Goal: Task Accomplishment & Management: Complete application form

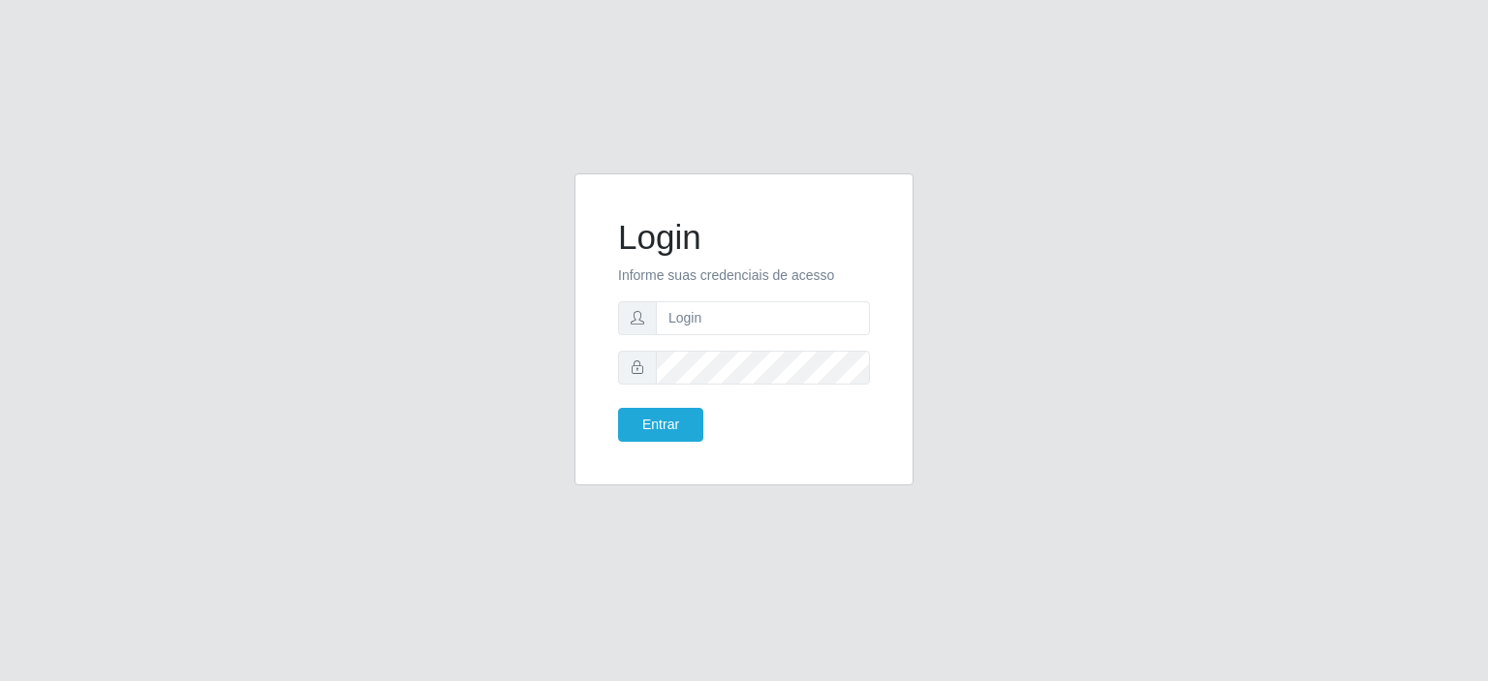
click at [694, 301] on input "text" at bounding box center [763, 318] width 214 height 34
click at [694, 311] on input "text" at bounding box center [763, 318] width 214 height 34
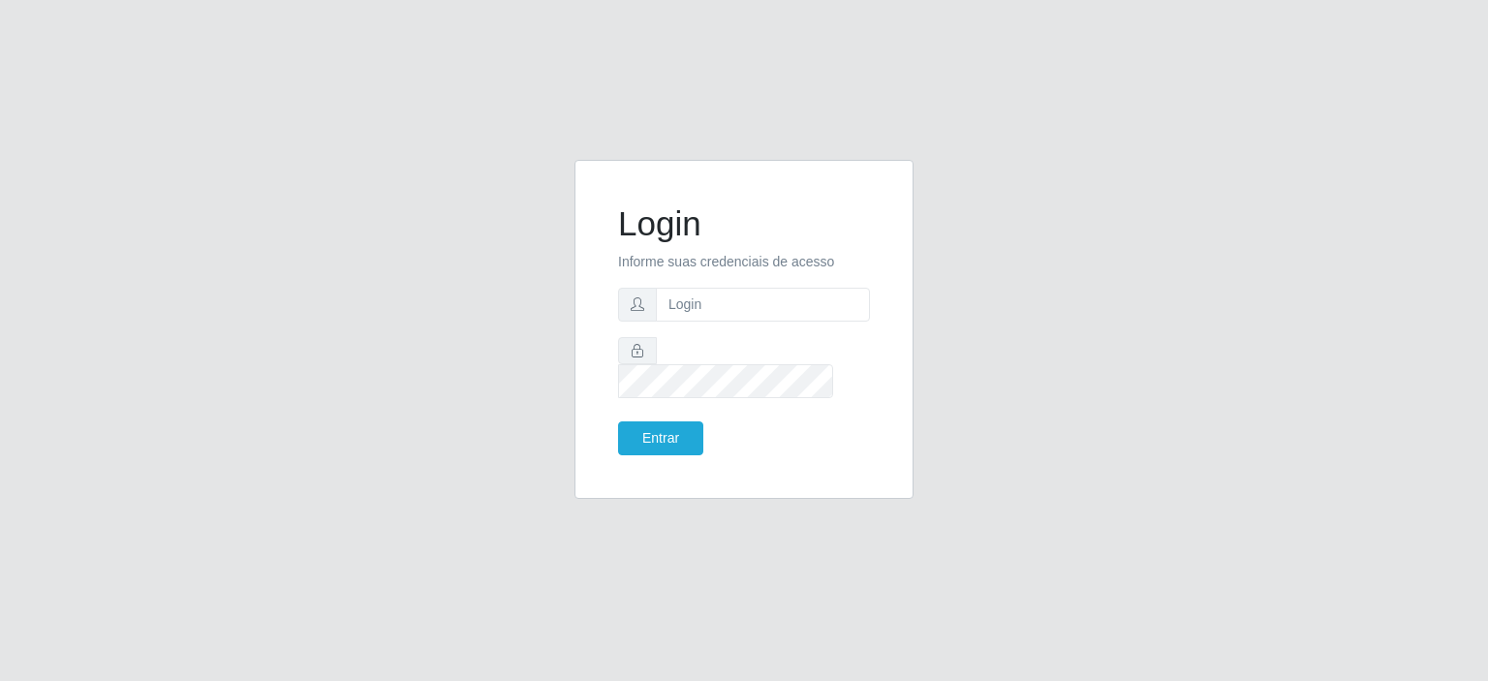
type input "annapaulacst0723@gmail.com"
click at [668, 421] on button "Entrar" at bounding box center [660, 438] width 85 height 34
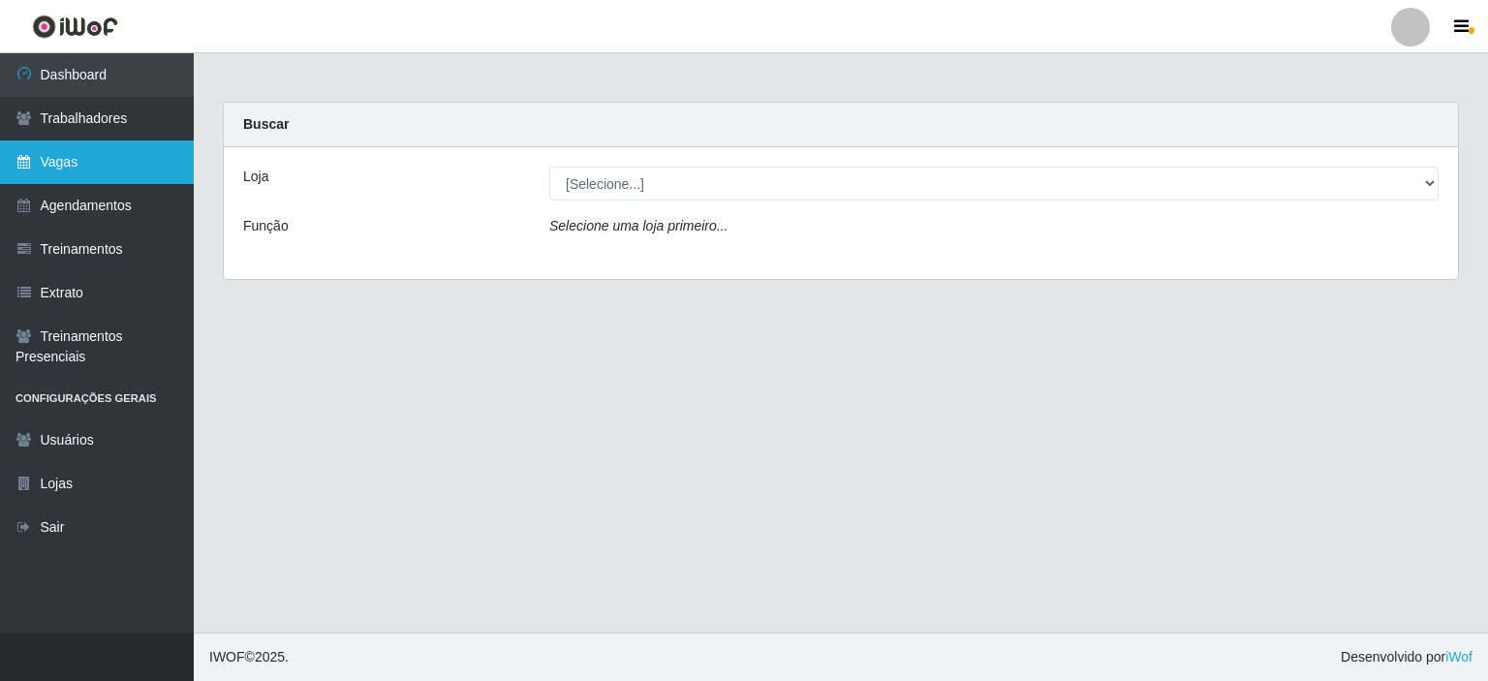
click at [70, 163] on link "Vagas" at bounding box center [97, 162] width 194 height 44
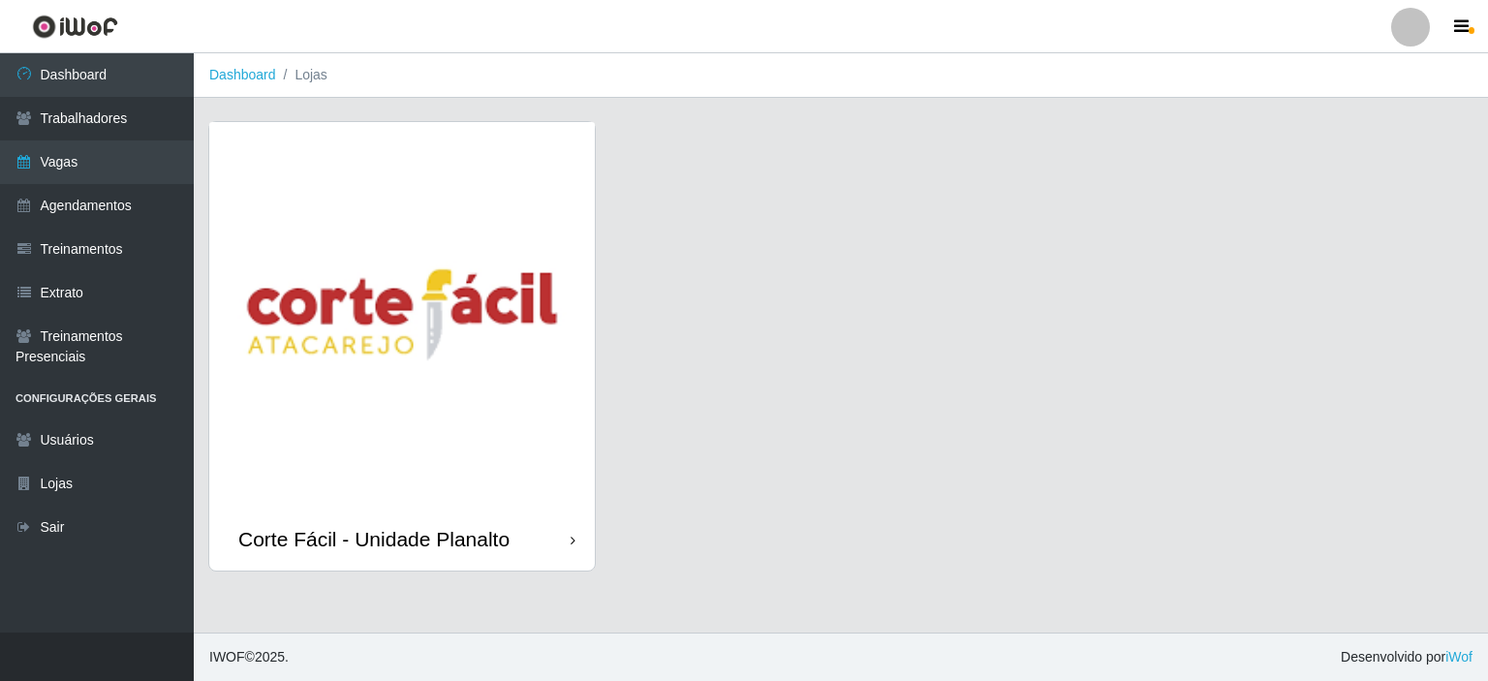
click at [393, 249] on img at bounding box center [402, 315] width 386 height 386
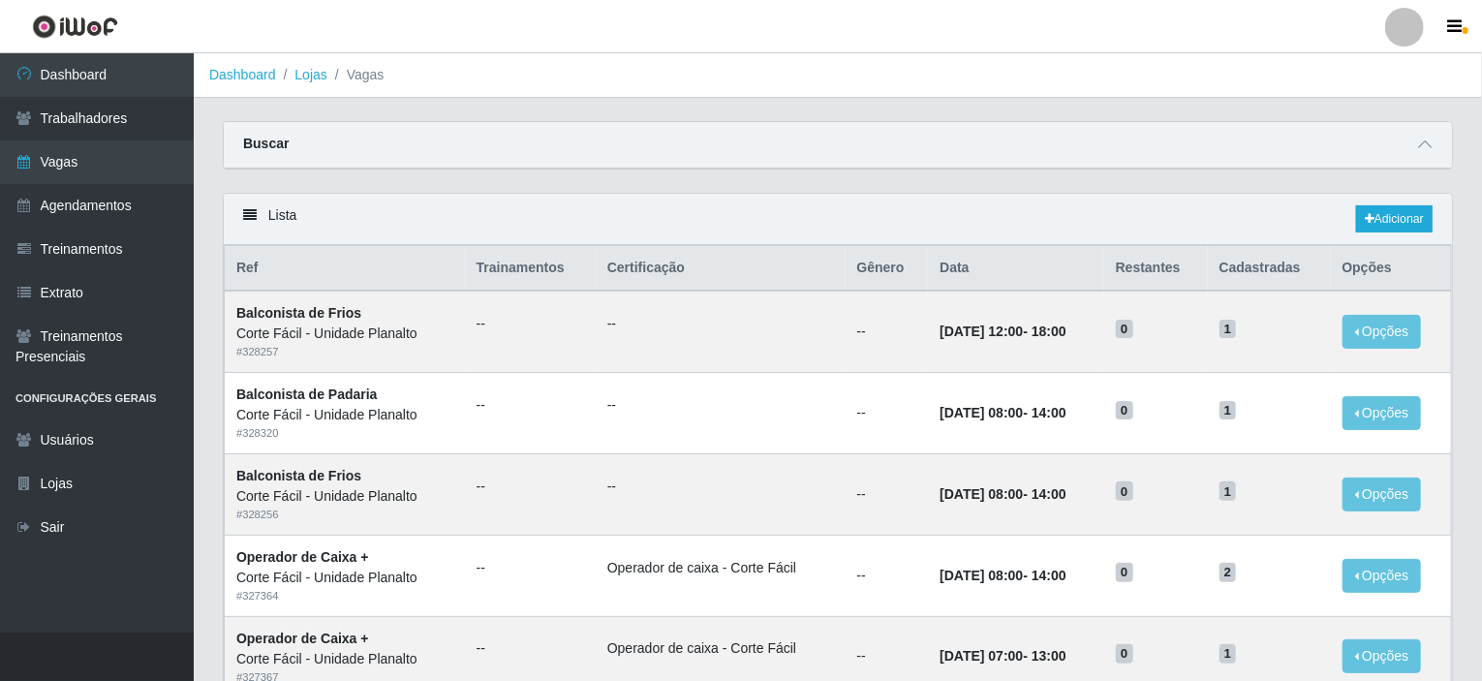
click at [1448, 150] on div "Buscar" at bounding box center [838, 145] width 1229 height 47
click at [1423, 147] on icon at bounding box center [1425, 145] width 14 height 14
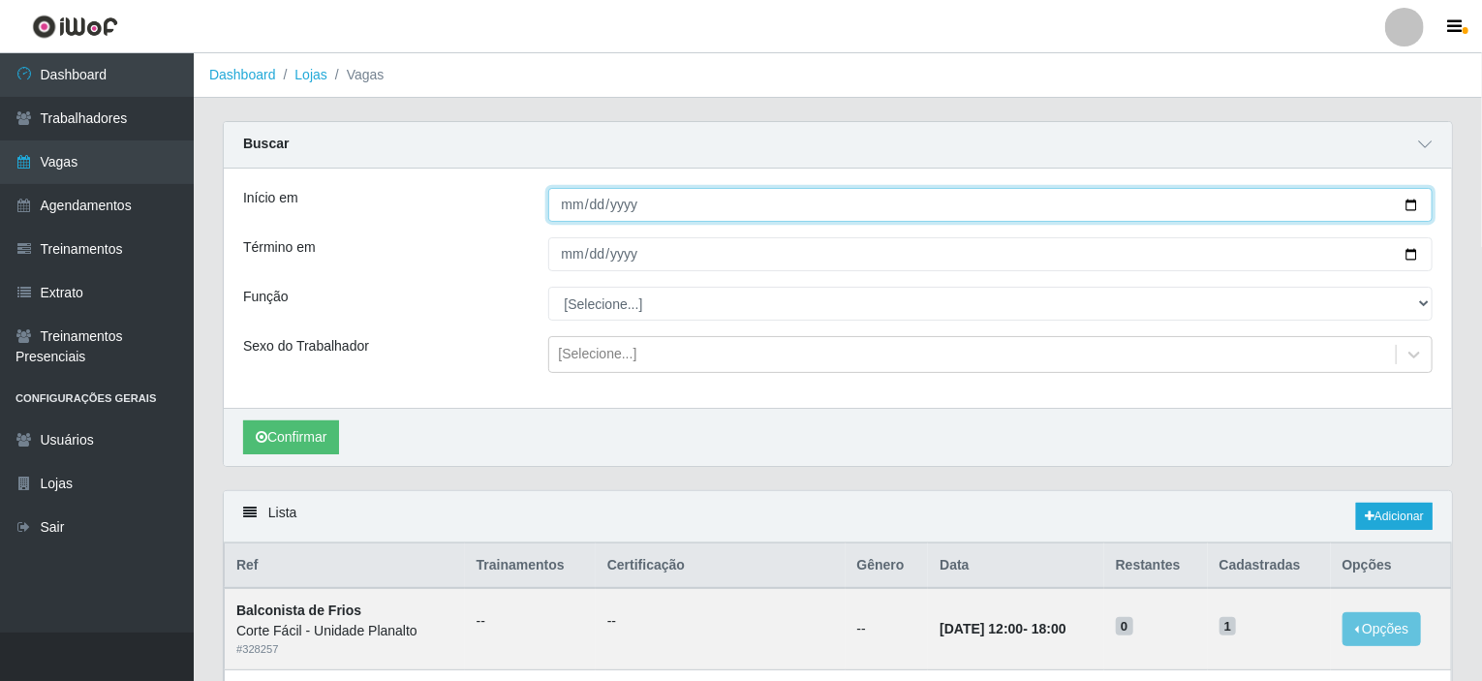
click at [1407, 205] on input "Início em" at bounding box center [991, 205] width 886 height 34
type input "2025-08-17"
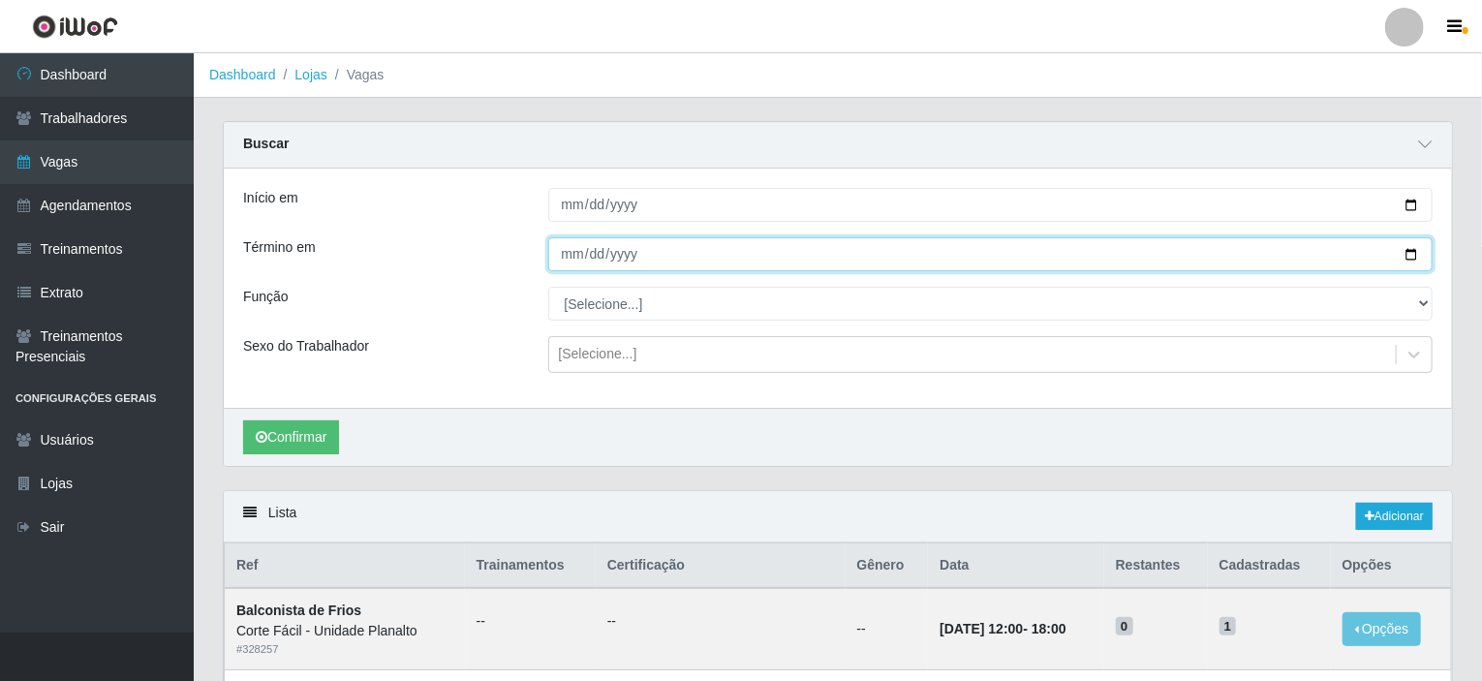
click at [1408, 256] on input "Término em" at bounding box center [991, 254] width 886 height 34
type input "[DATE]"
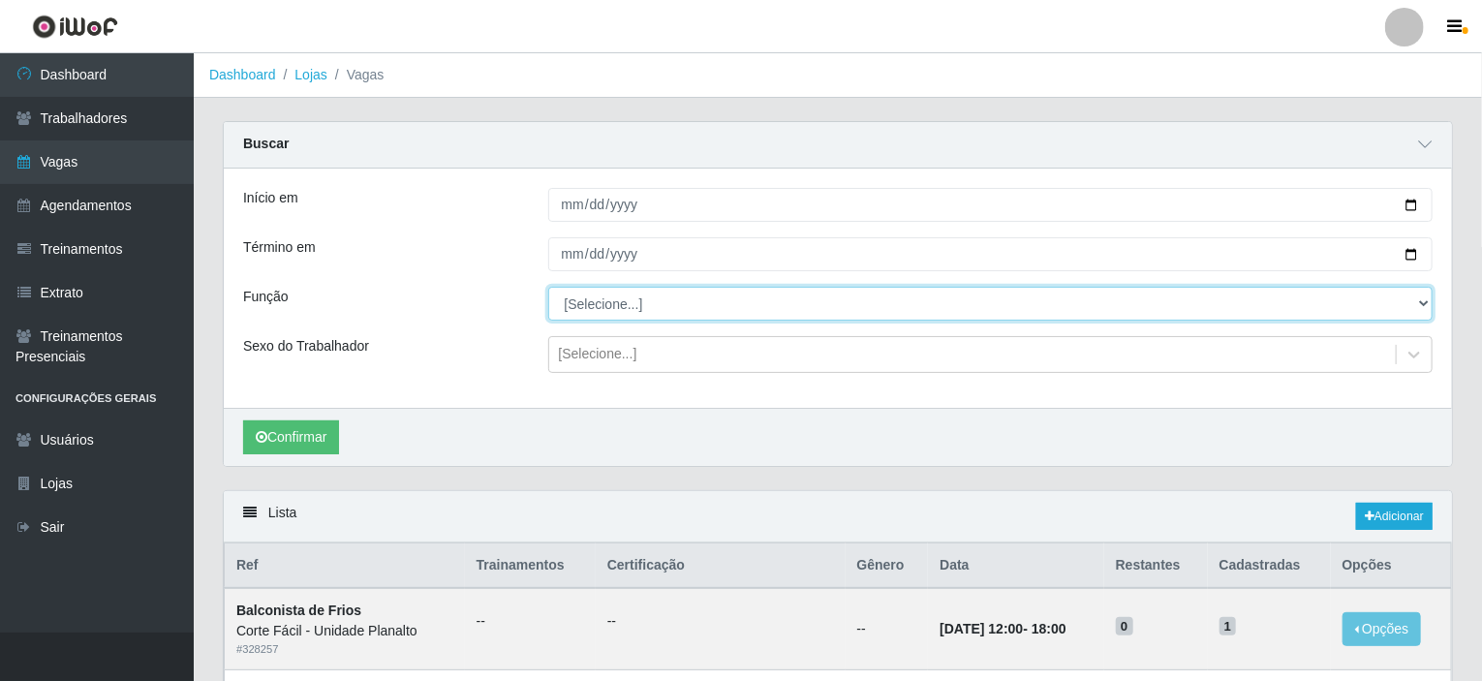
click at [1419, 302] on select "[Selecione...] ASG ASG + ASG ++ Auxiliar de Estacionamento Auxiliar de Estacion…" at bounding box center [991, 304] width 886 height 34
select select "107"
click at [548, 287] on select "[Selecione...] ASG ASG + ASG ++ Auxiliar de Estacionamento Auxiliar de Estacion…" at bounding box center [991, 304] width 886 height 34
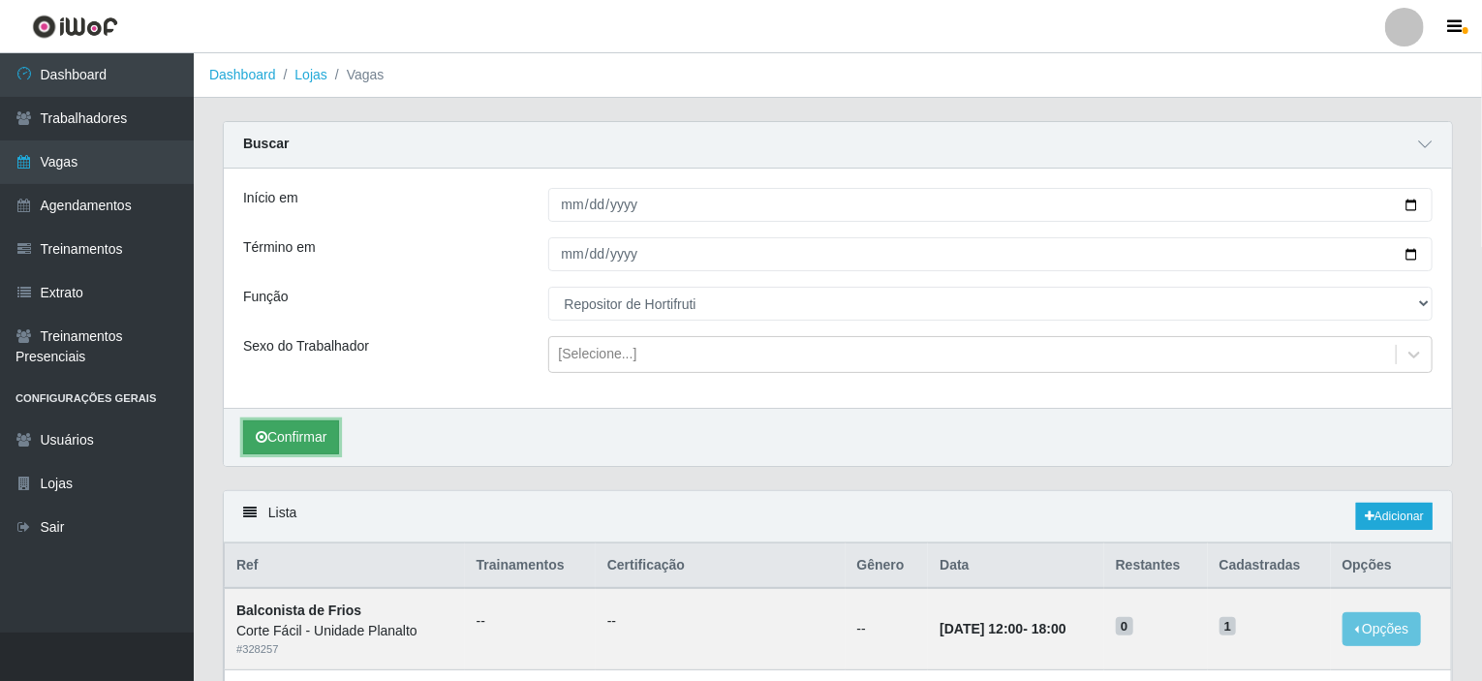
click at [284, 428] on button "Confirmar" at bounding box center [291, 437] width 96 height 34
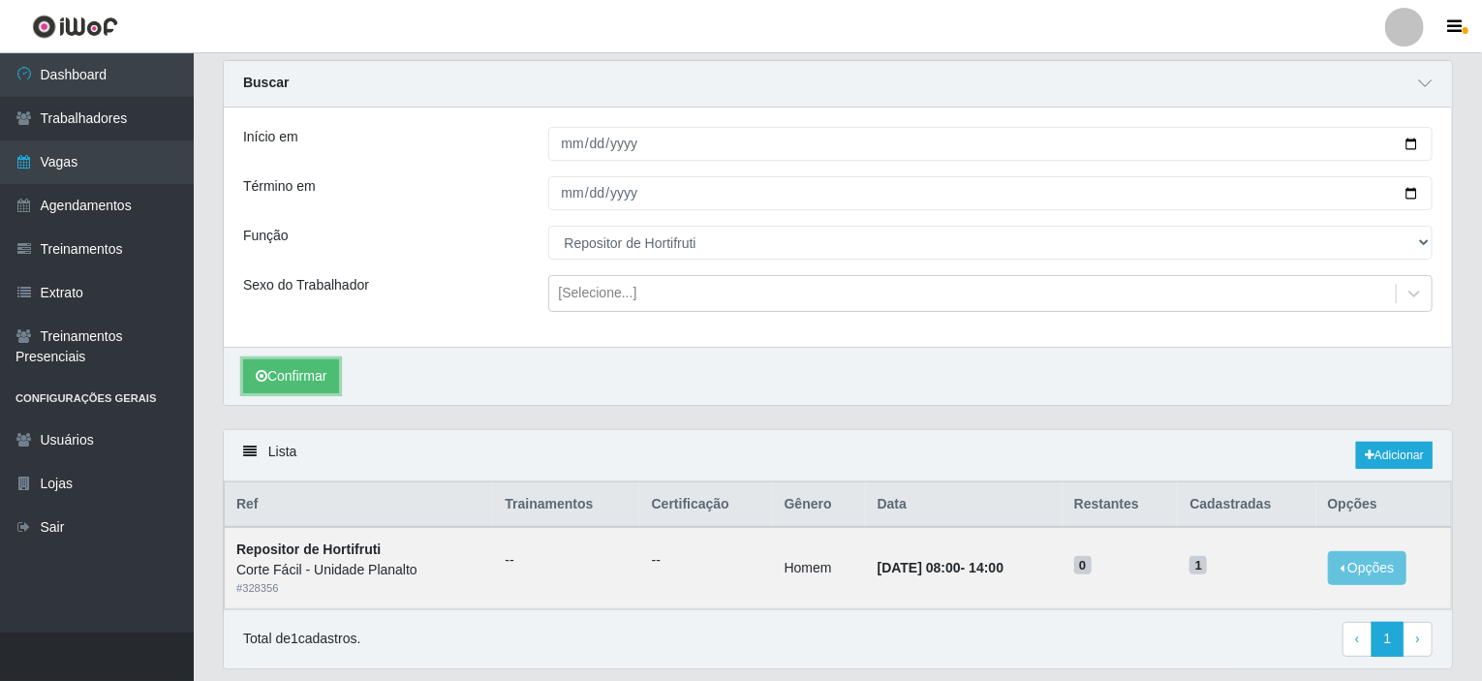
scroll to position [117, 0]
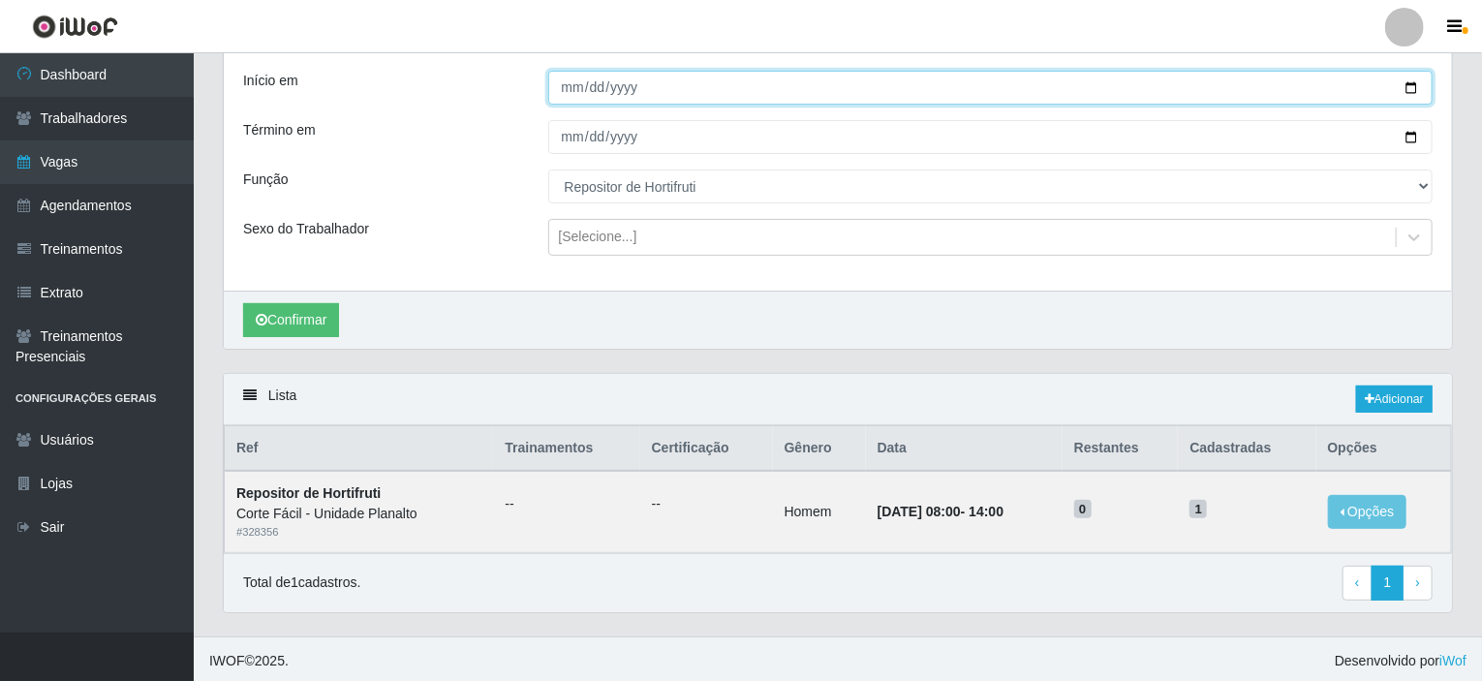
click at [1413, 79] on input "[DATE]" at bounding box center [991, 88] width 886 height 34
type input "2025-08-24"
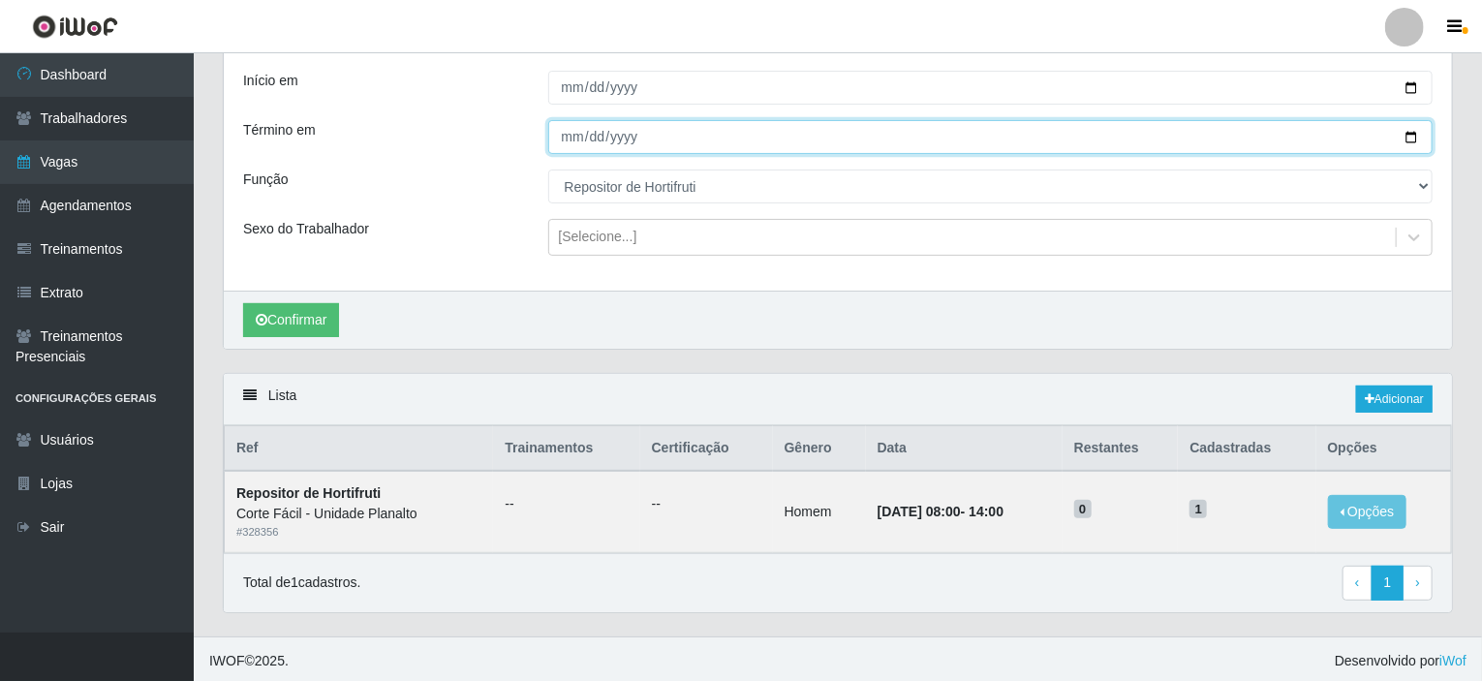
click at [1414, 139] on input "[DATE]" at bounding box center [991, 137] width 886 height 34
type input "2025-08-24"
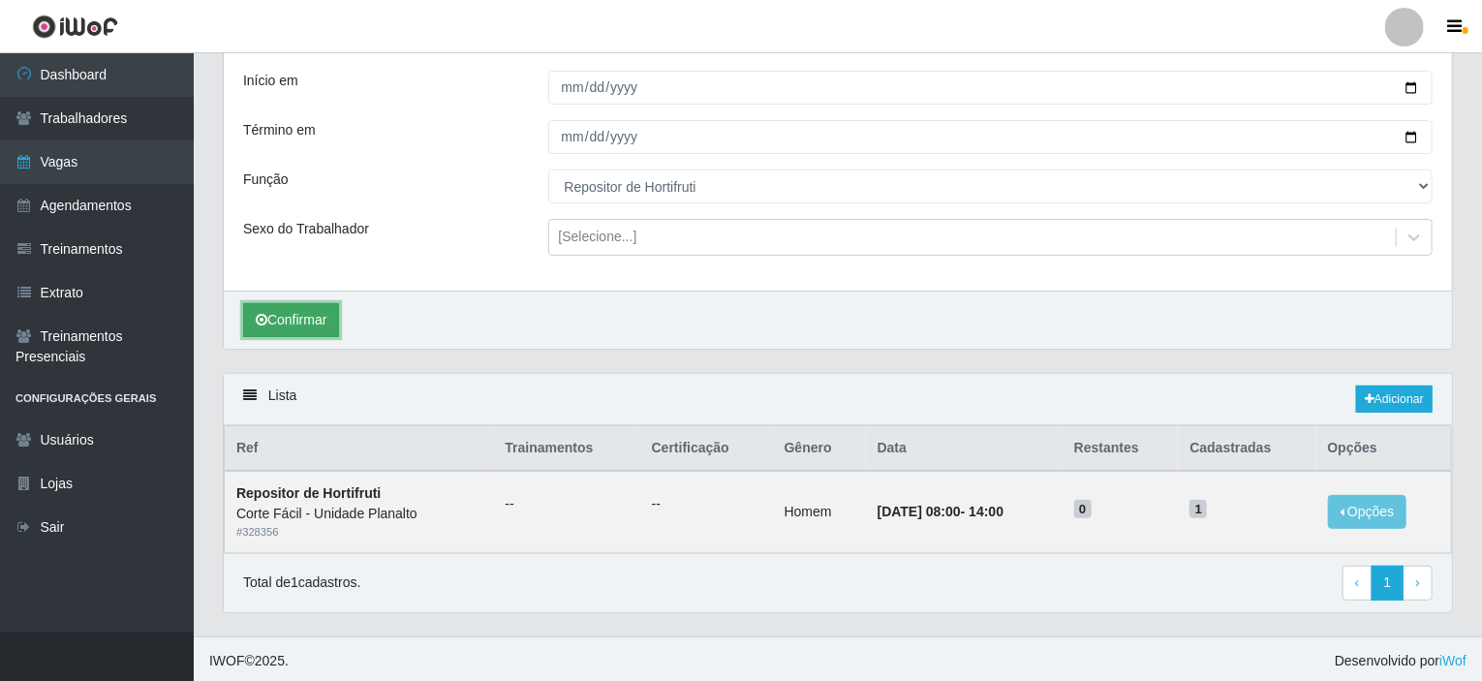
click at [307, 317] on button "Confirmar" at bounding box center [291, 320] width 96 height 34
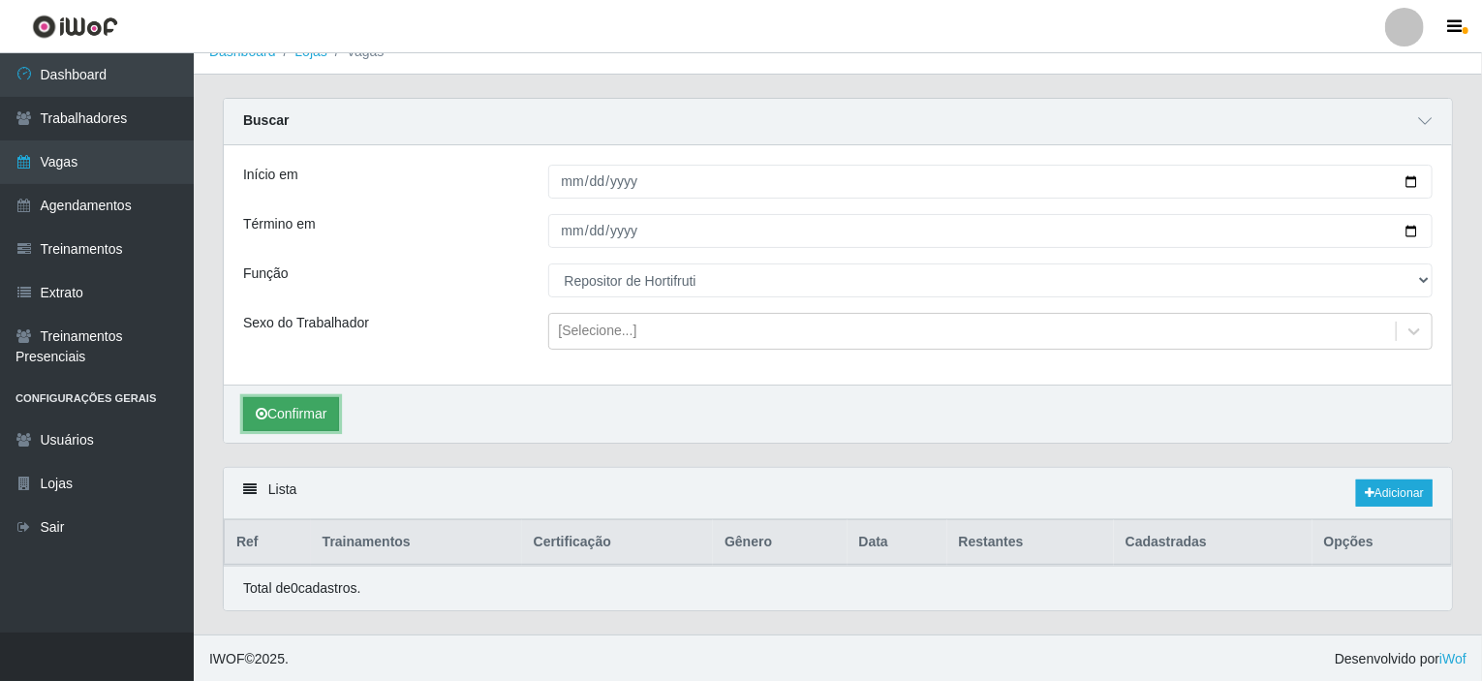
click at [275, 401] on button "Confirmar" at bounding box center [291, 414] width 96 height 34
click at [287, 420] on button "Confirmar" at bounding box center [291, 414] width 96 height 34
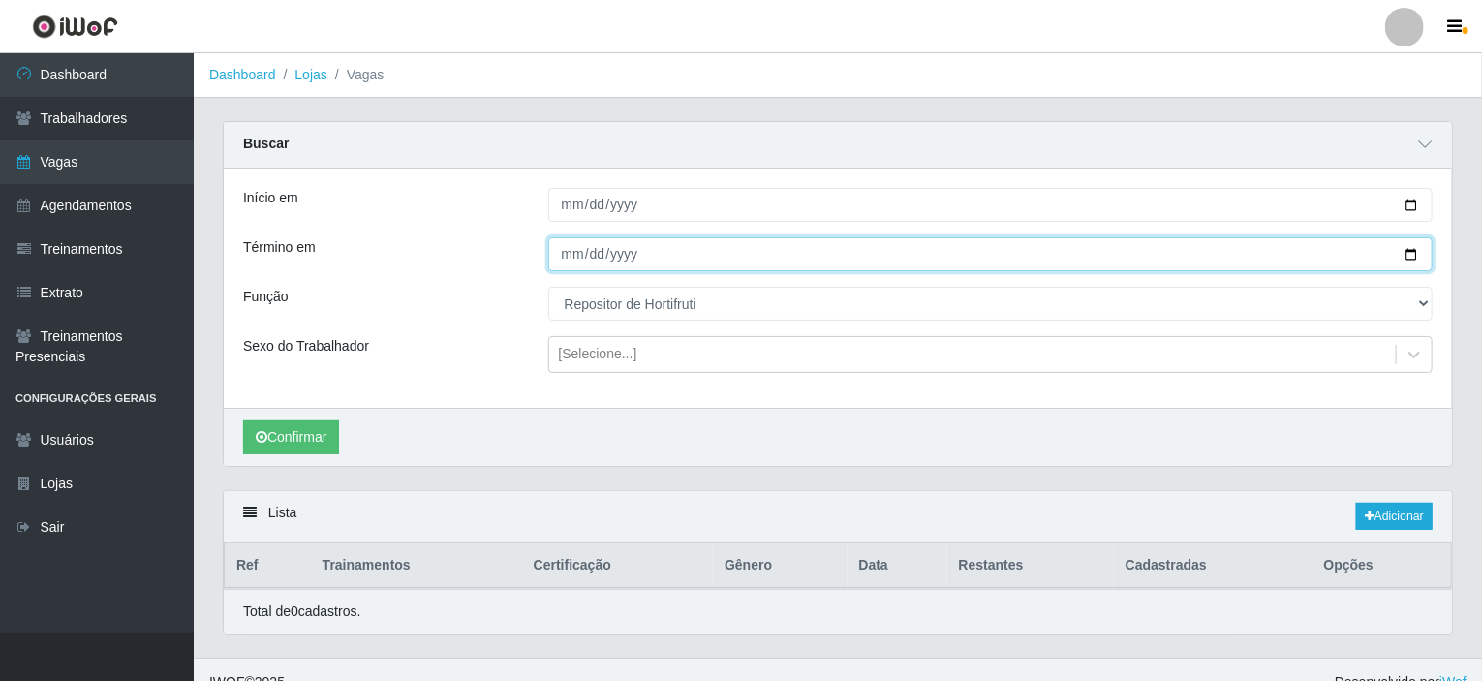
click at [611, 248] on input "2025-08-24" at bounding box center [991, 254] width 886 height 34
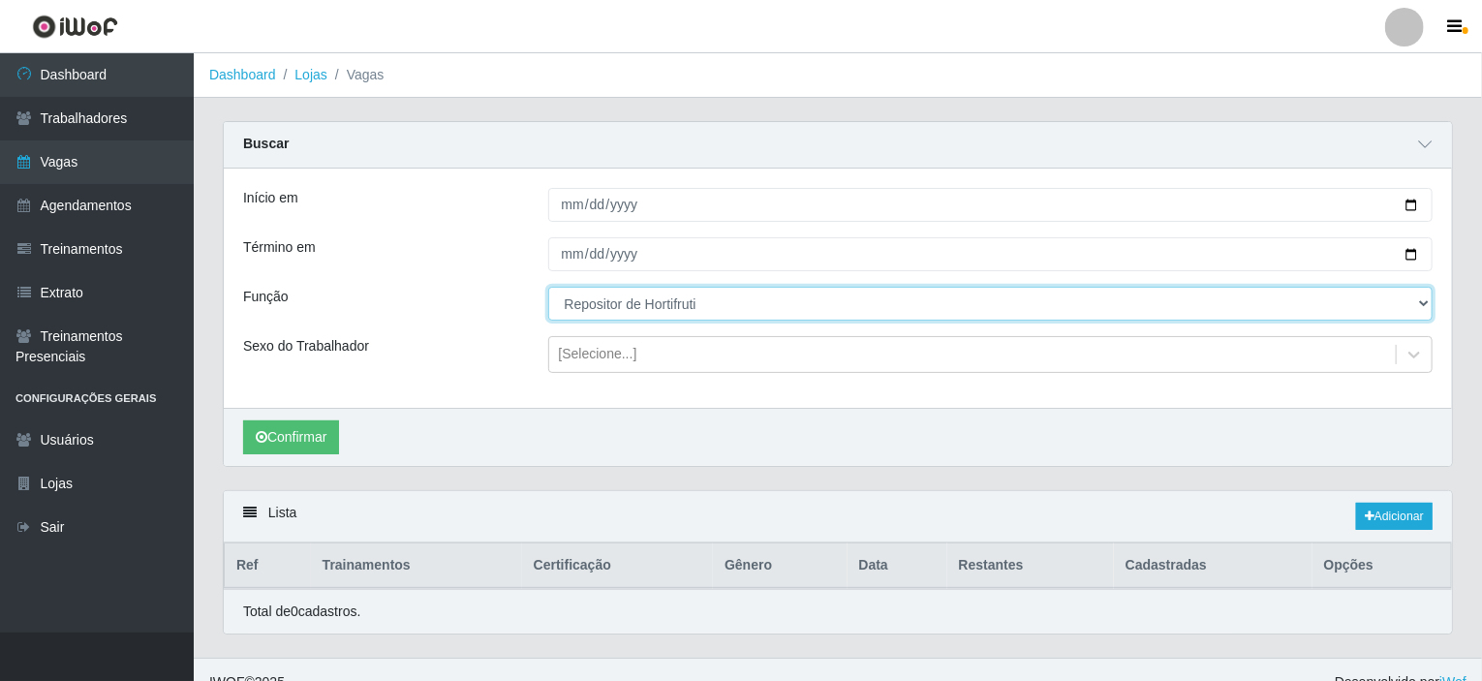
click at [628, 290] on select "[Selecione...] ASG ASG + ASG ++ Auxiliar de Estacionamento Auxiliar de Estacion…" at bounding box center [991, 304] width 886 height 34
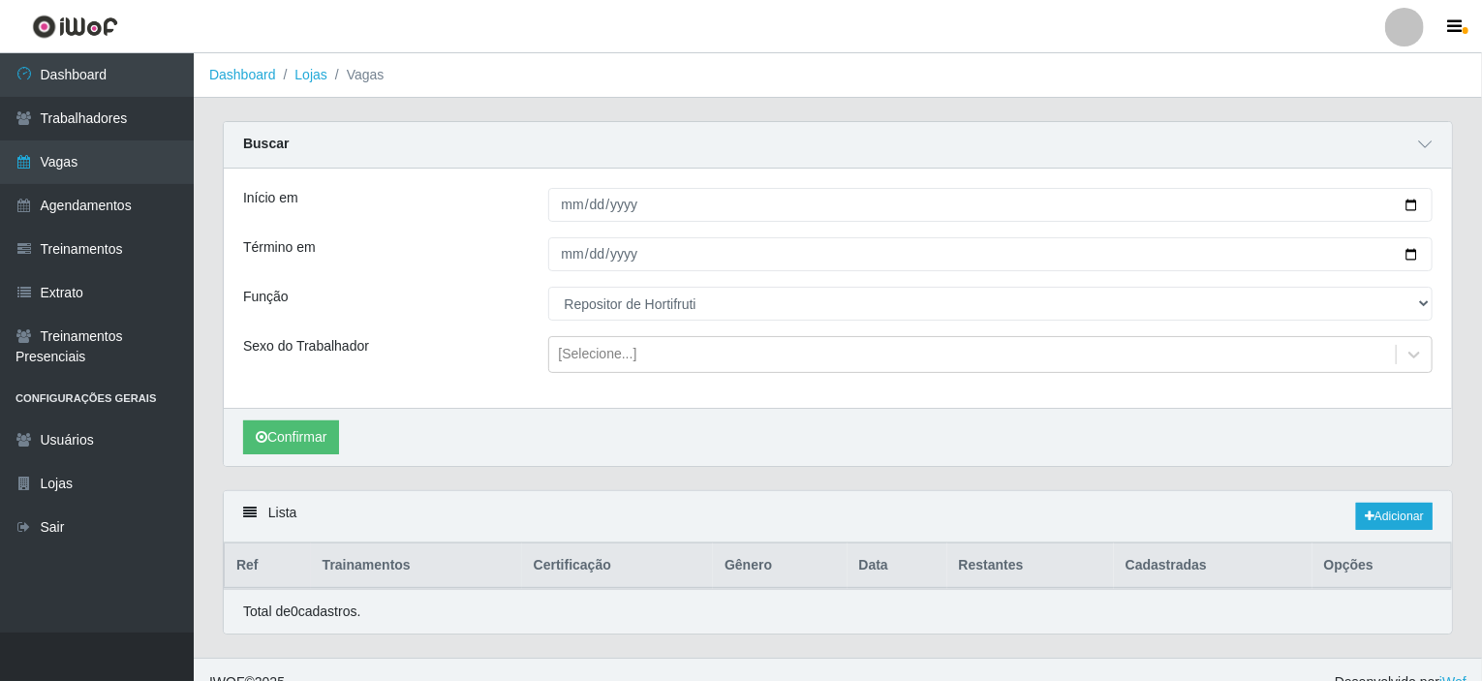
click at [406, 313] on div "Função" at bounding box center [381, 304] width 305 height 34
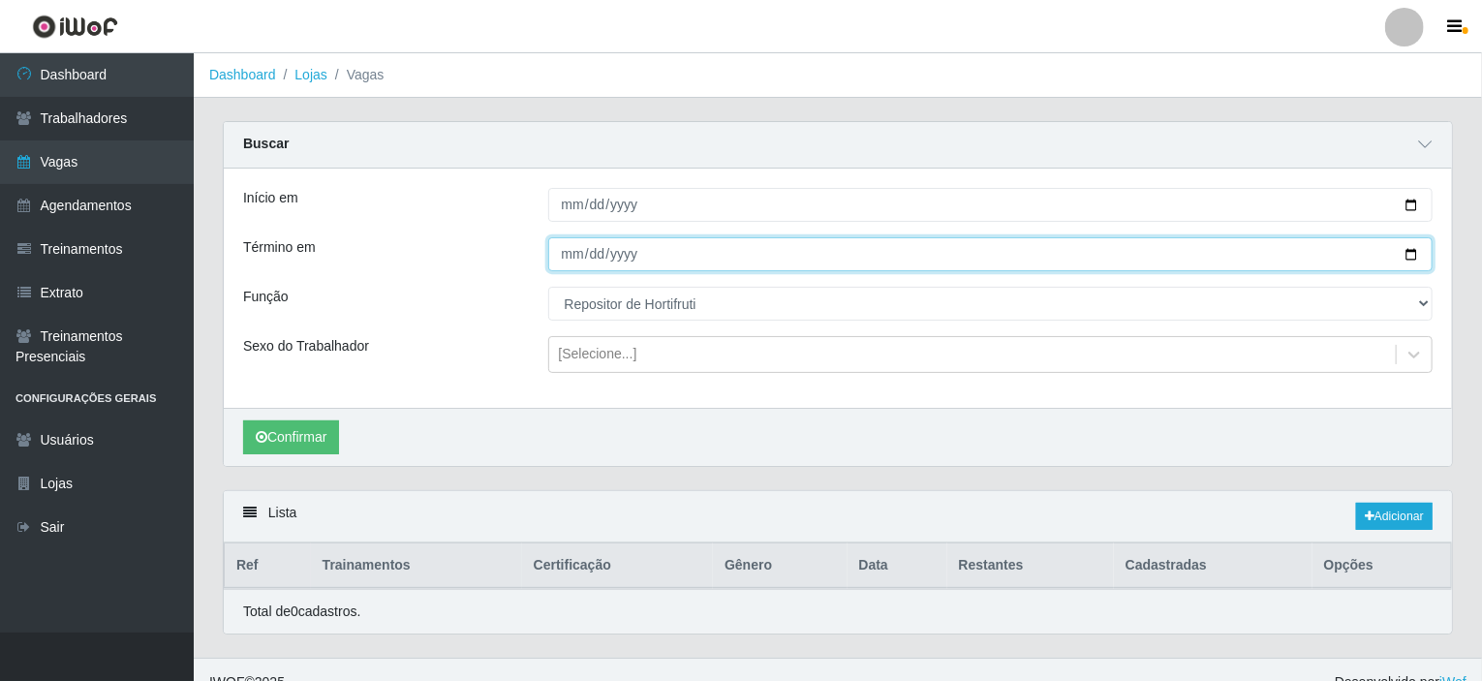
click at [657, 247] on input "2025-08-24" at bounding box center [991, 254] width 886 height 34
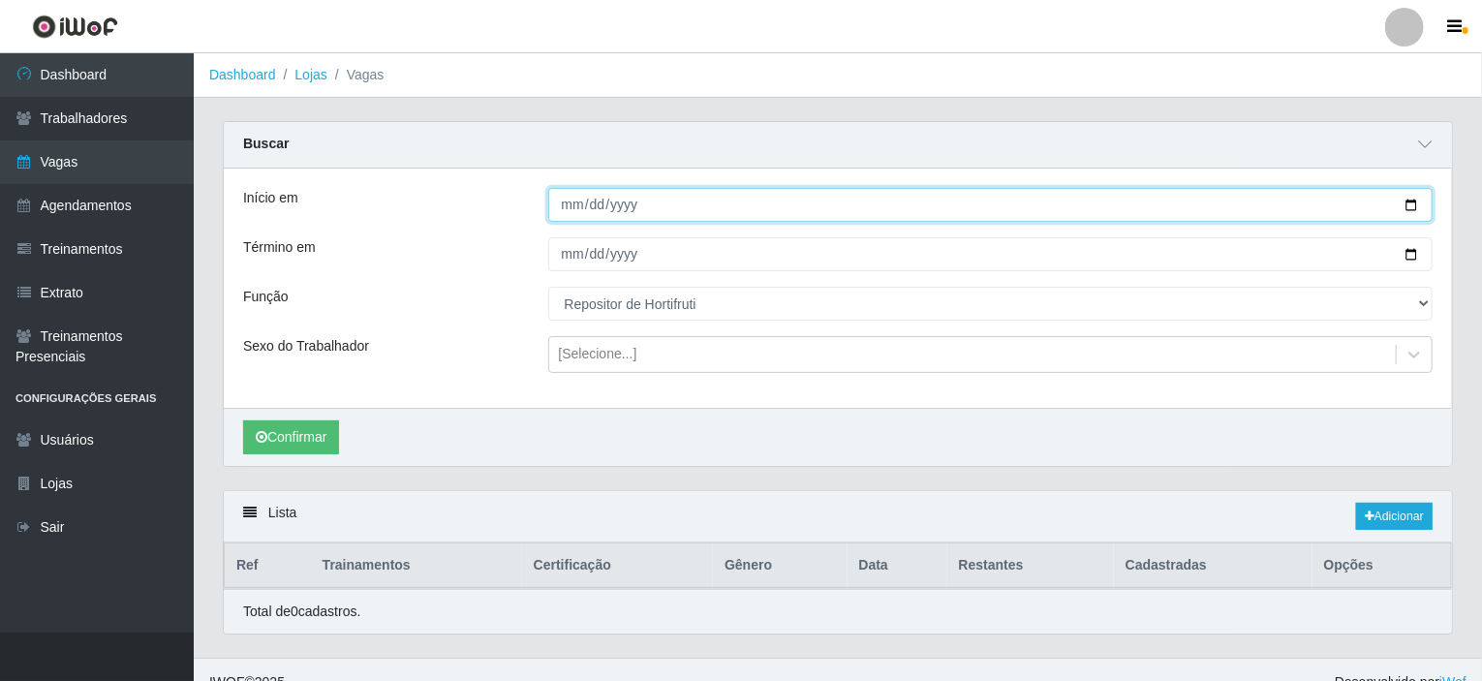
click at [1414, 206] on input "2025-08-24" at bounding box center [991, 205] width 886 height 34
type input "[DATE]"
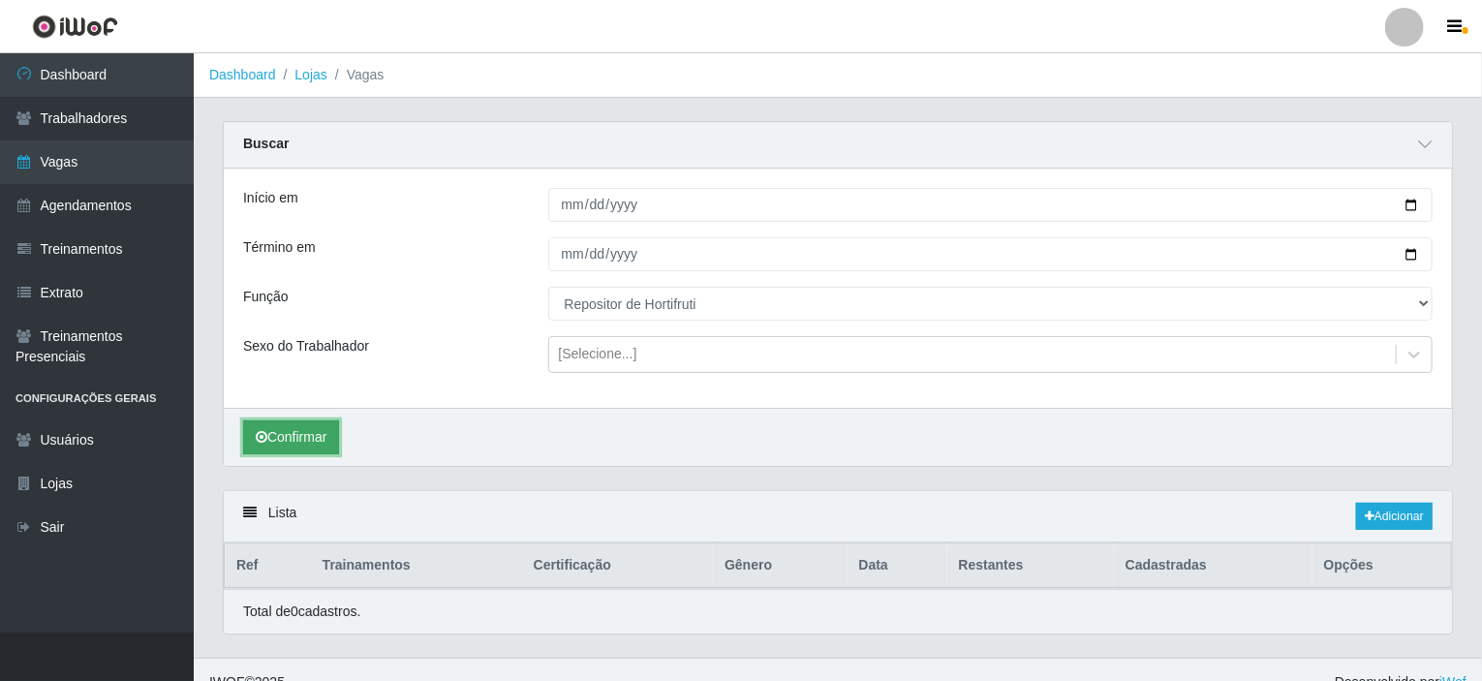
click at [260, 441] on icon "submit" at bounding box center [262, 437] width 12 height 14
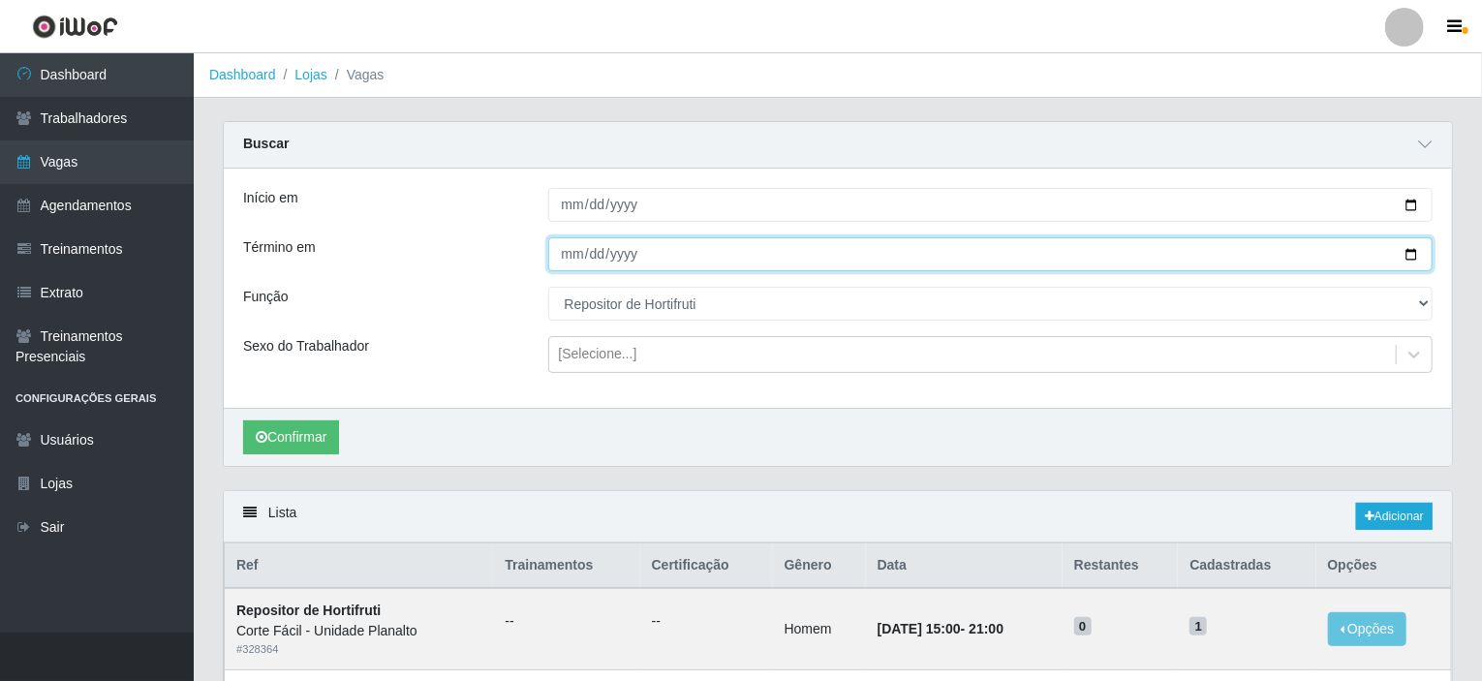
click at [1413, 254] on input "2025-08-24" at bounding box center [991, 254] width 886 height 34
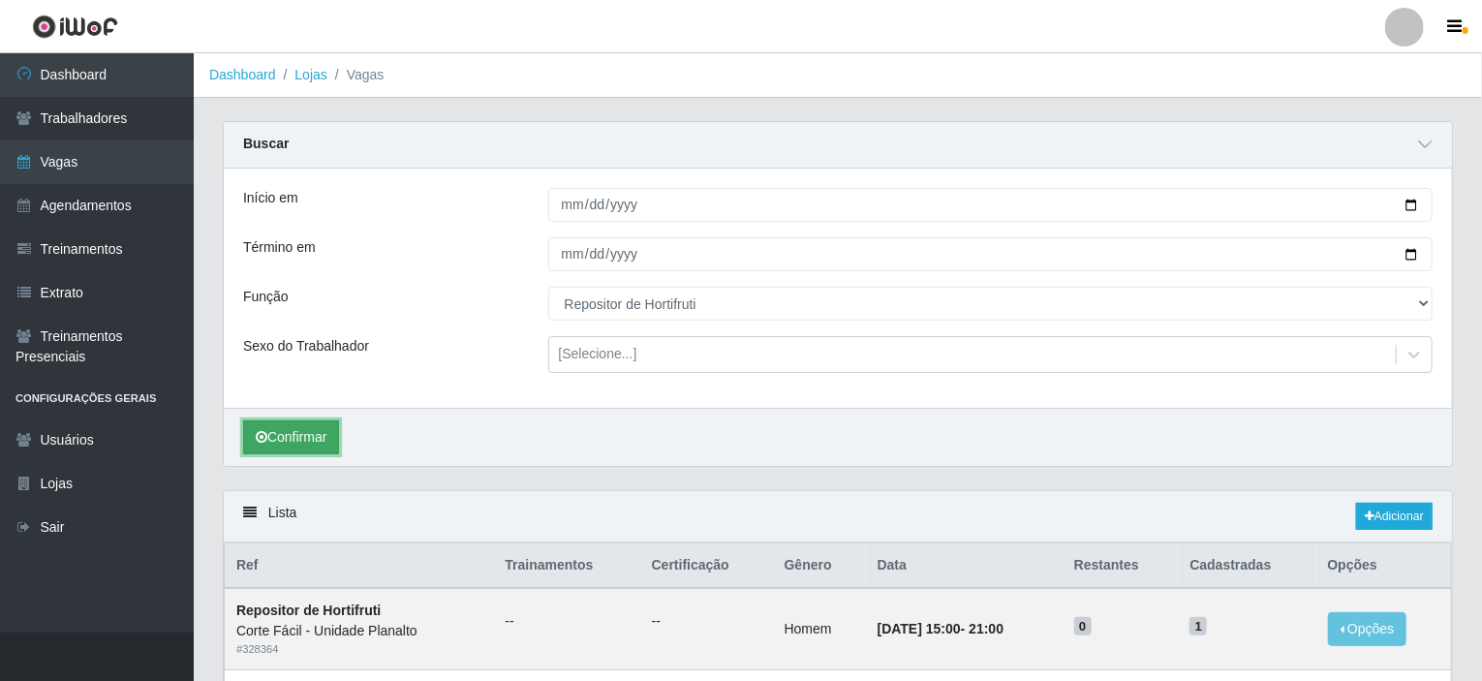
click at [295, 428] on button "Confirmar" at bounding box center [291, 437] width 96 height 34
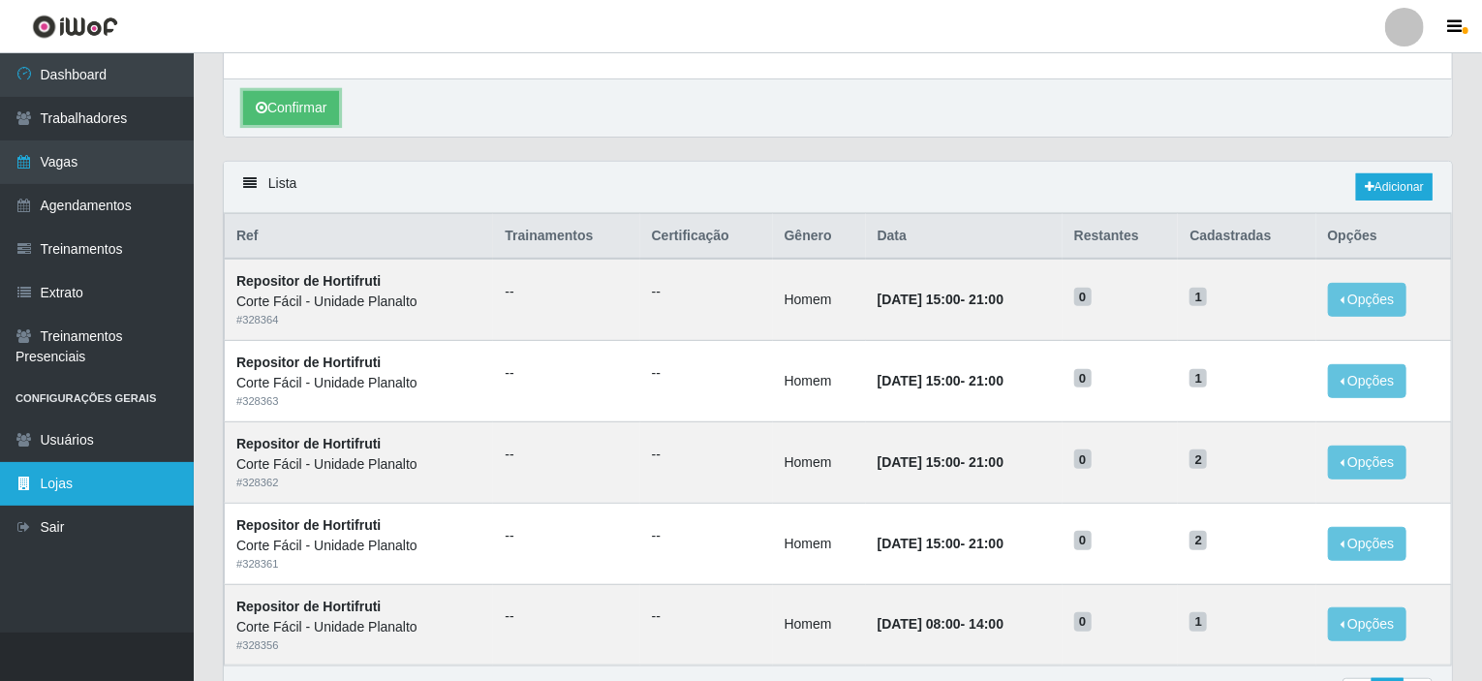
scroll to position [248, 0]
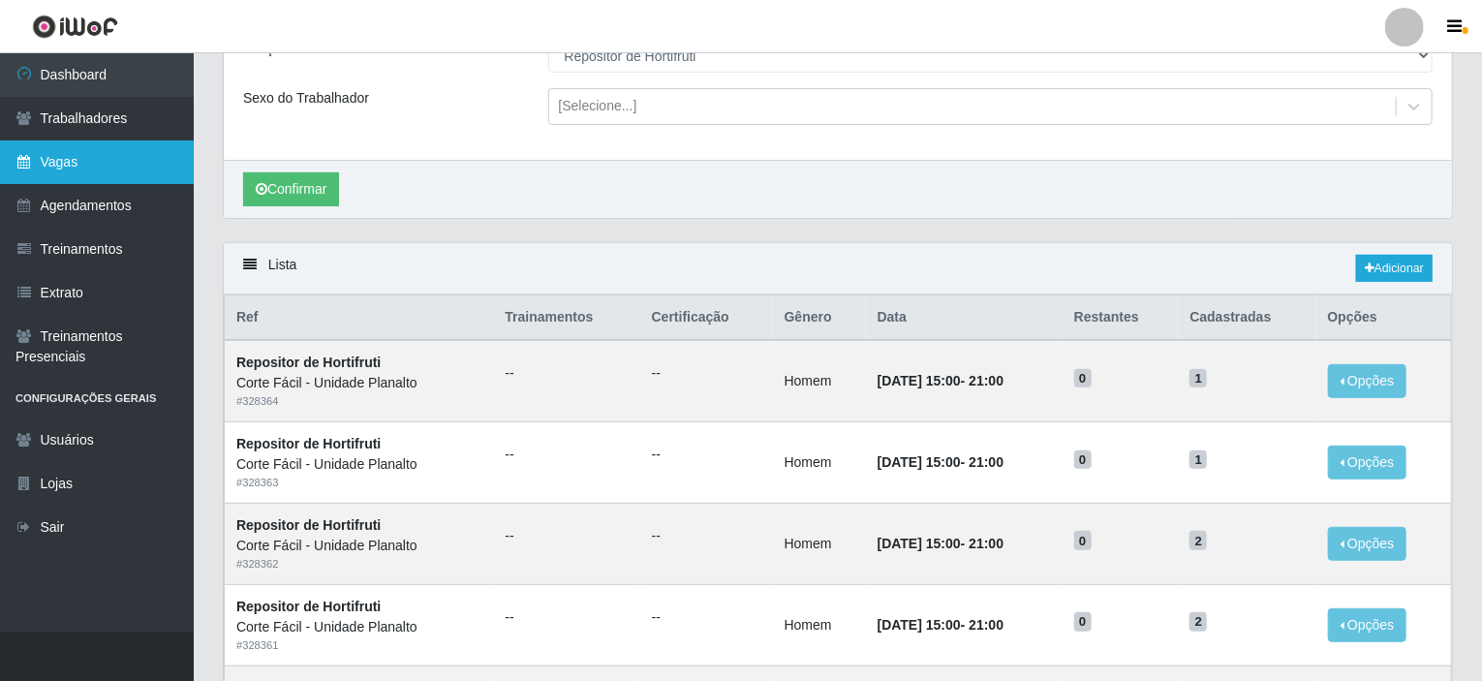
click at [101, 156] on link "Vagas" at bounding box center [97, 162] width 194 height 44
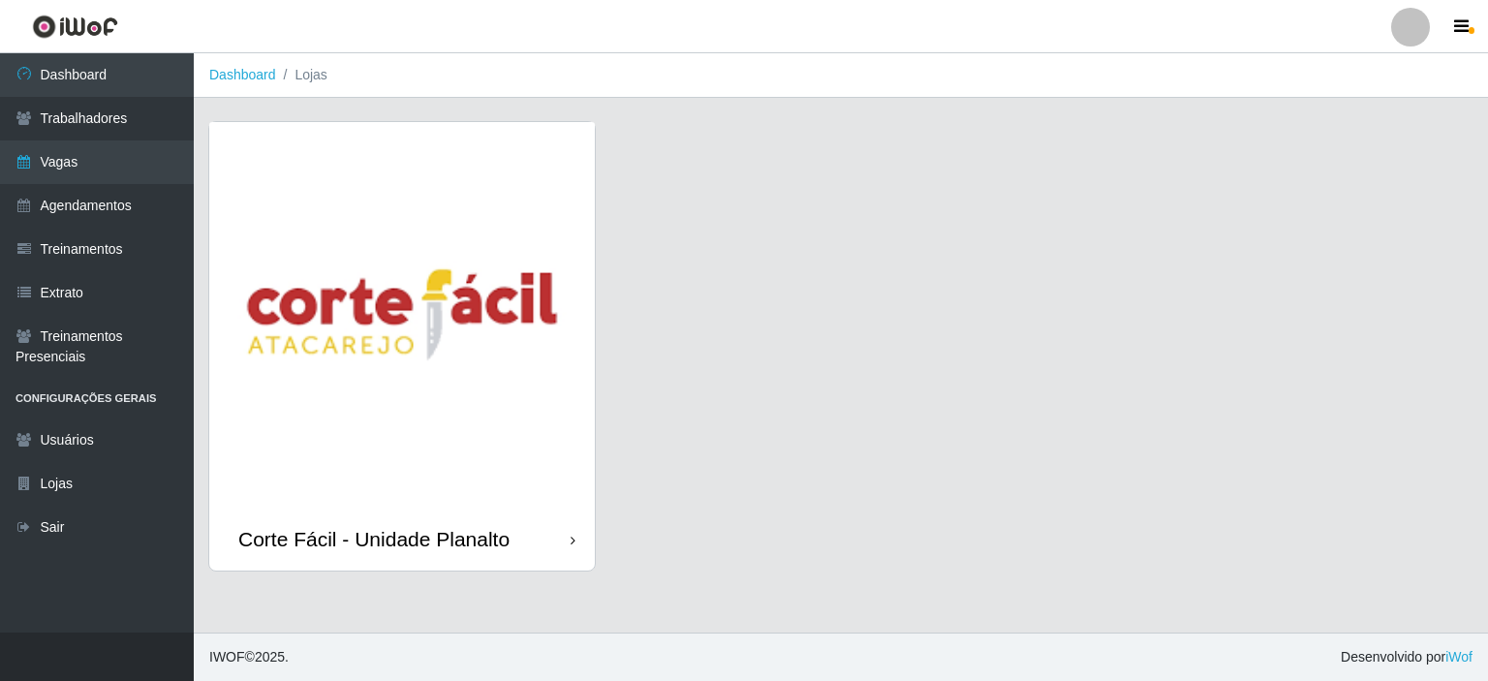
click at [341, 271] on img at bounding box center [402, 315] width 386 height 386
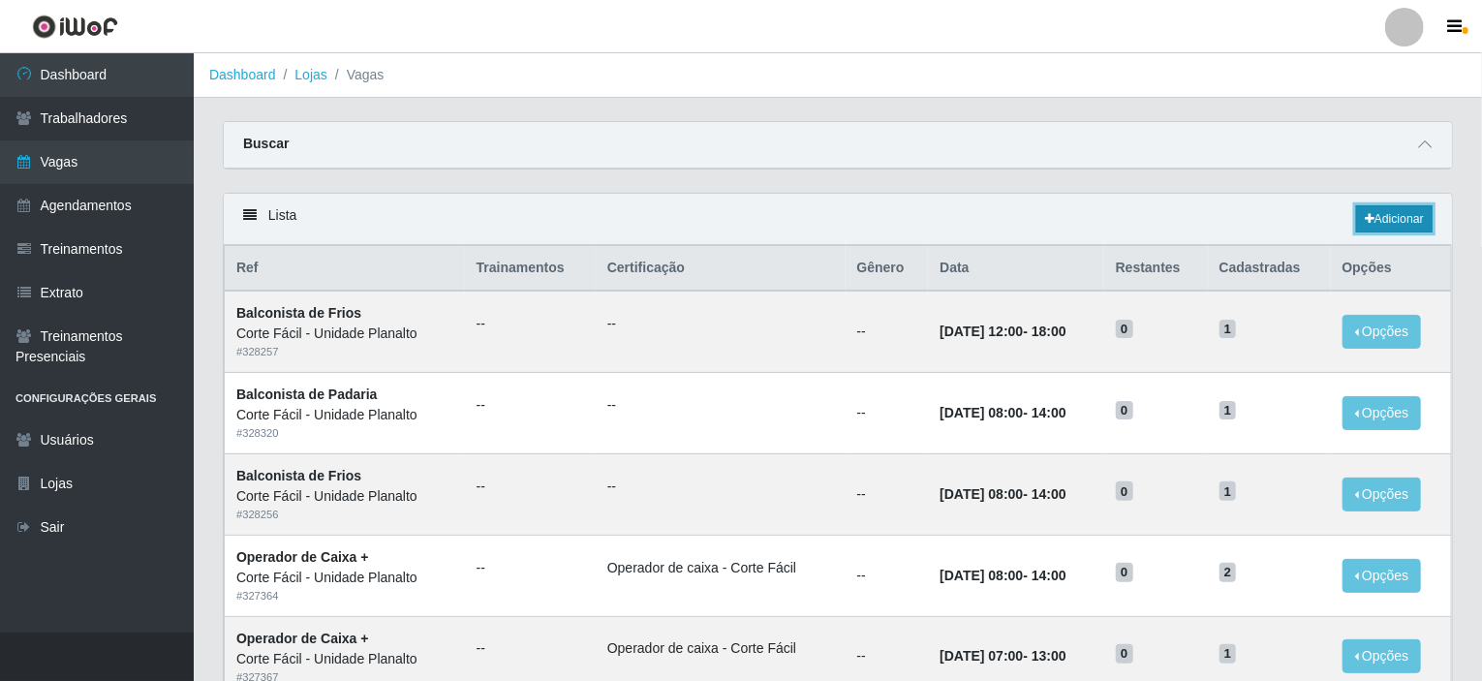
click at [1378, 216] on link "Adicionar" at bounding box center [1394, 218] width 77 height 27
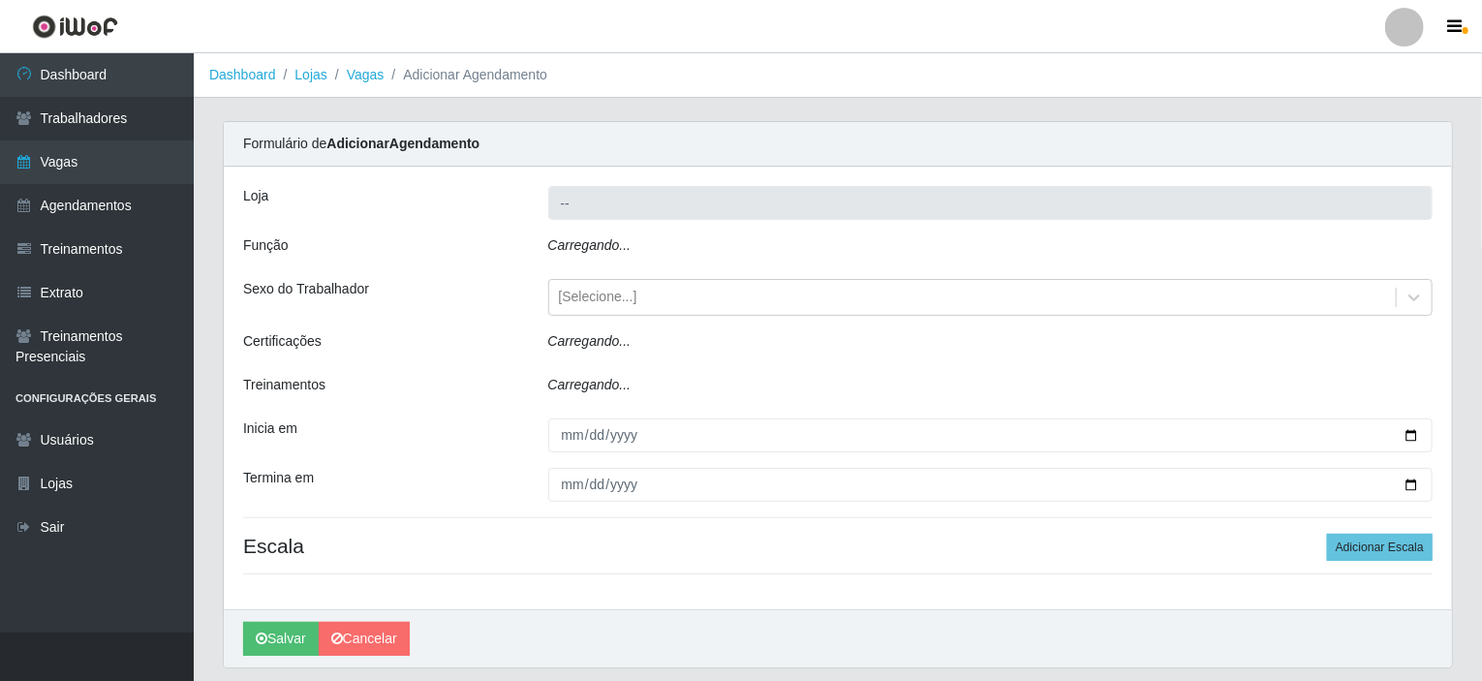
type input "Corte Fácil - Unidade Planalto"
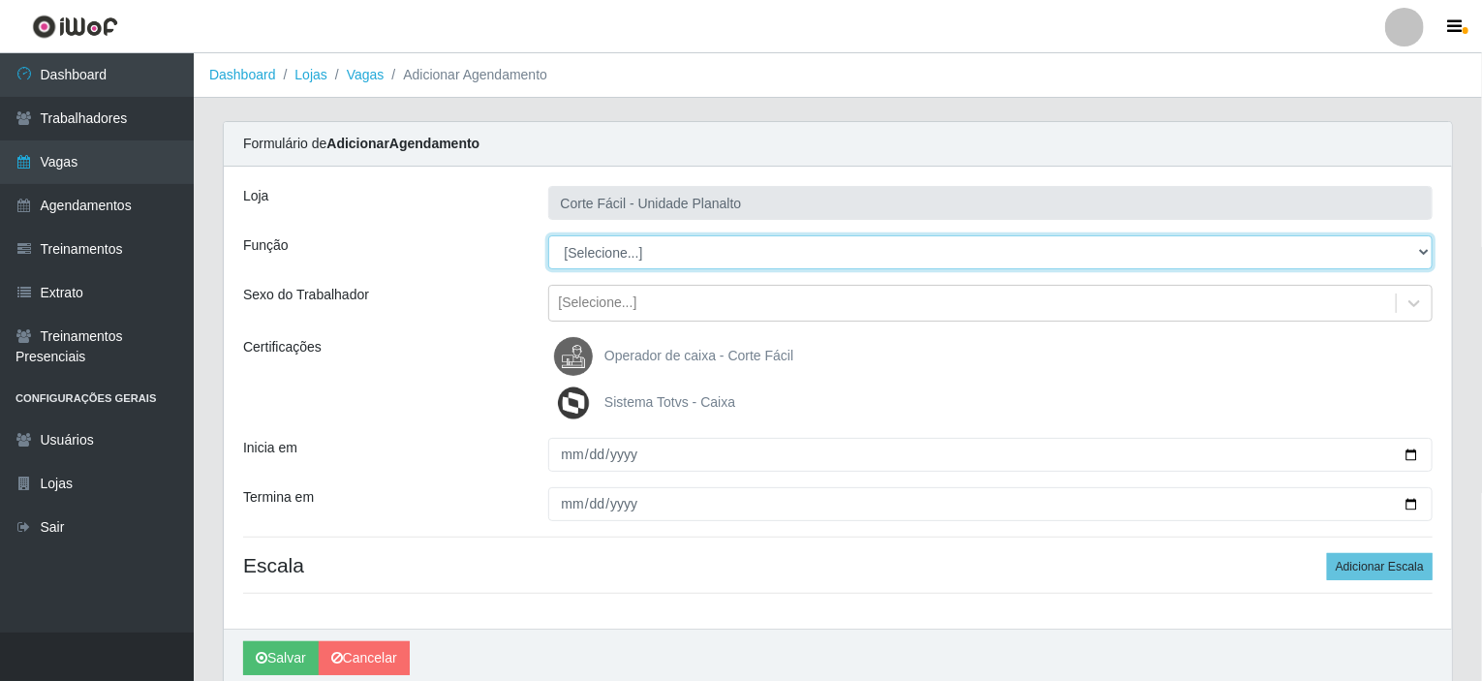
click at [1423, 247] on select "[Selecione...] ASG ASG + ASG ++ Auxiliar de Estacionamento Auxiliar de Estacion…" at bounding box center [991, 252] width 886 height 34
select select "107"
click at [548, 235] on select "[Selecione...] ASG ASG + ASG ++ Auxiliar de Estacionamento Auxiliar de Estacion…" at bounding box center [991, 252] width 886 height 34
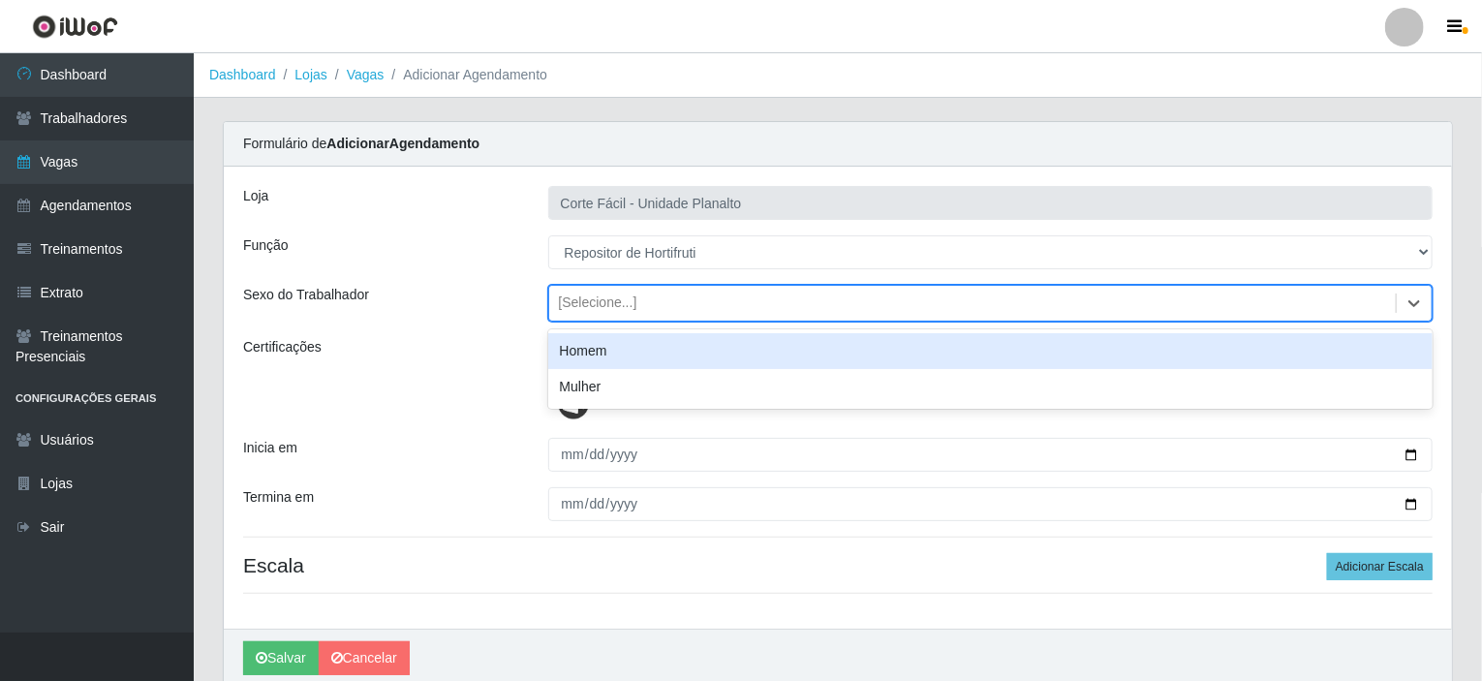
click at [632, 305] on div "[Selecione...]" at bounding box center [973, 304] width 848 height 32
click at [637, 348] on div "Homem" at bounding box center [991, 351] width 886 height 36
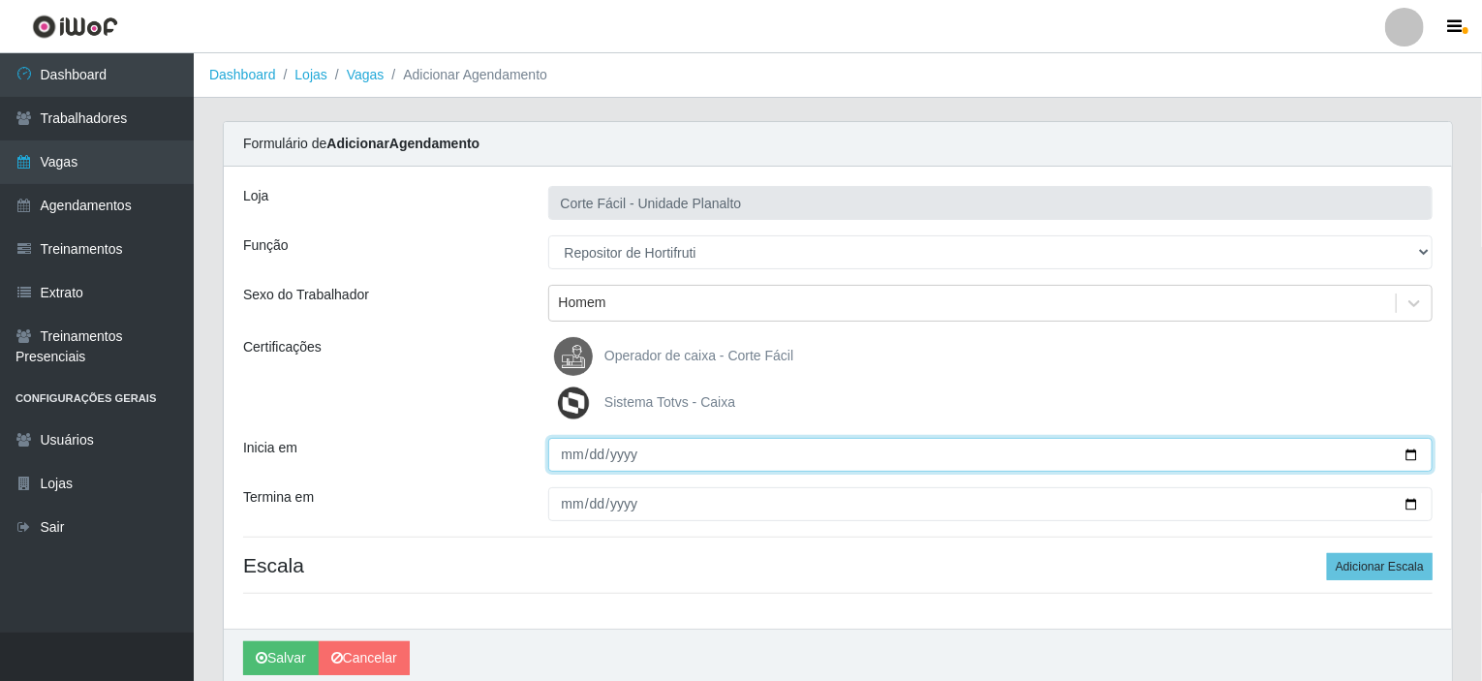
click at [1403, 451] on input "Inicia em" at bounding box center [991, 455] width 886 height 34
type input "[DATE]"
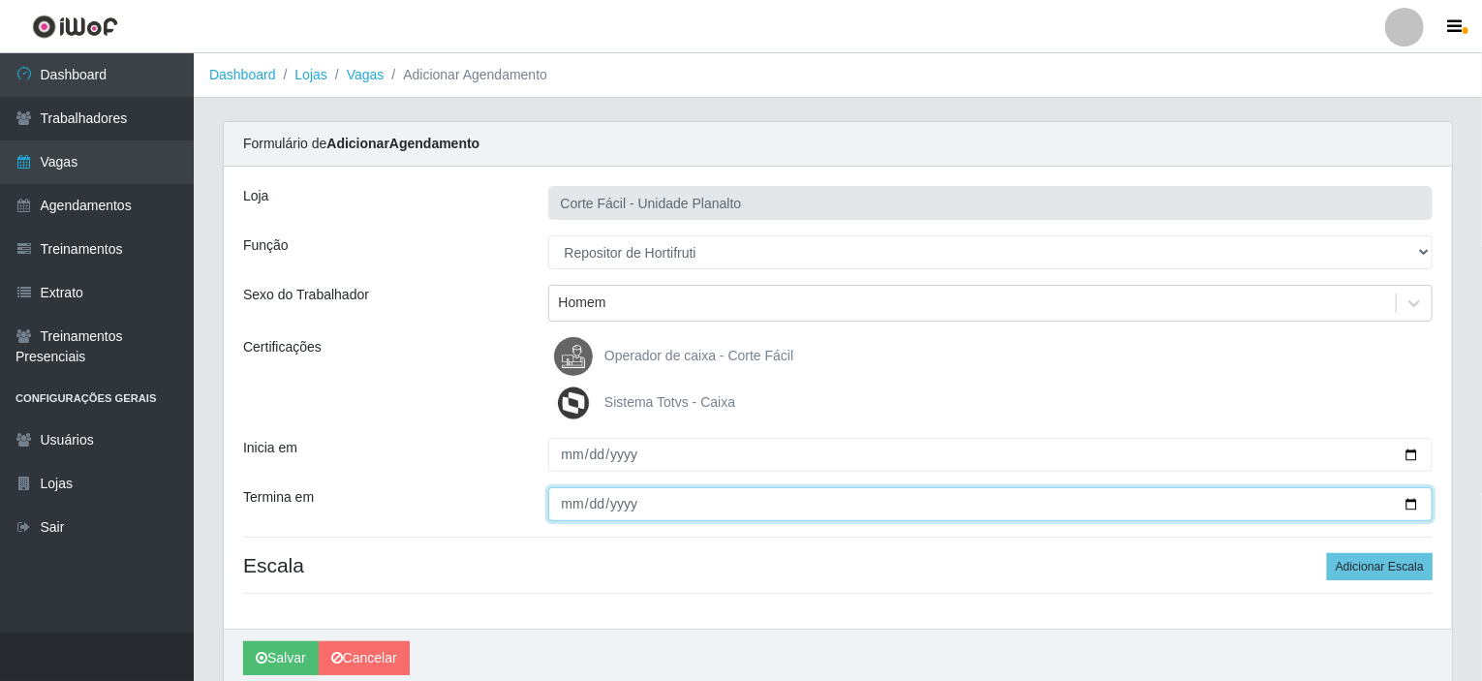
click at [1402, 496] on input "Termina em" at bounding box center [991, 504] width 886 height 34
click at [585, 497] on input "Termina em" at bounding box center [991, 504] width 886 height 34
click at [1414, 500] on input "Termina em" at bounding box center [991, 504] width 886 height 34
type input "[DATE]"
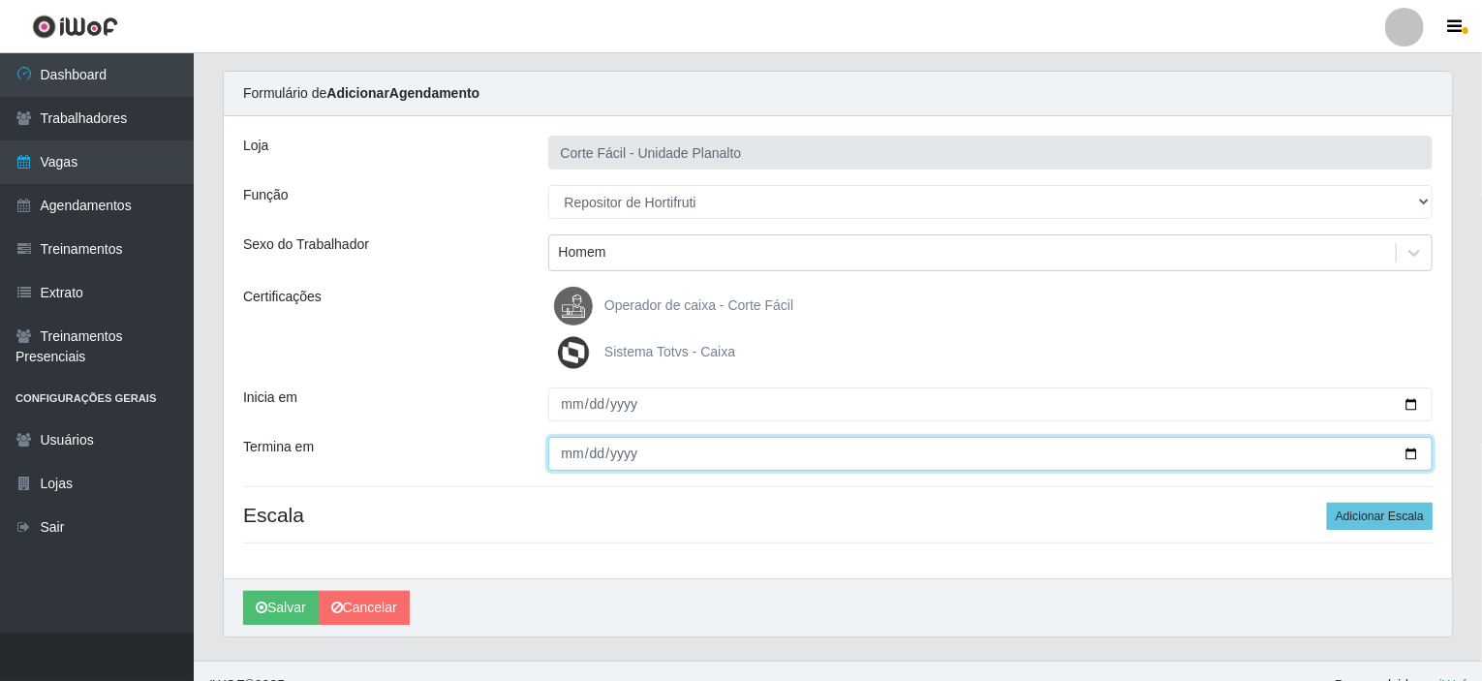
scroll to position [77, 0]
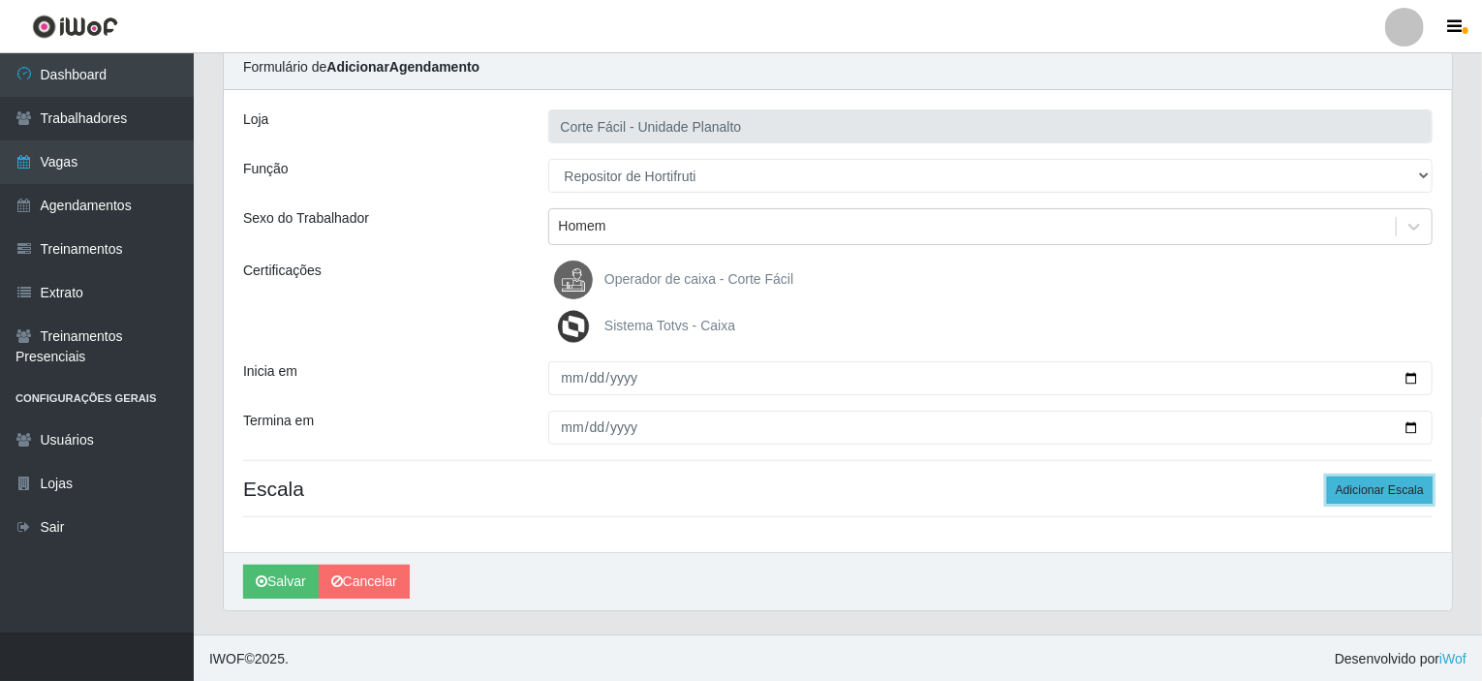
click at [1415, 482] on button "Adicionar Escala" at bounding box center [1380, 490] width 106 height 27
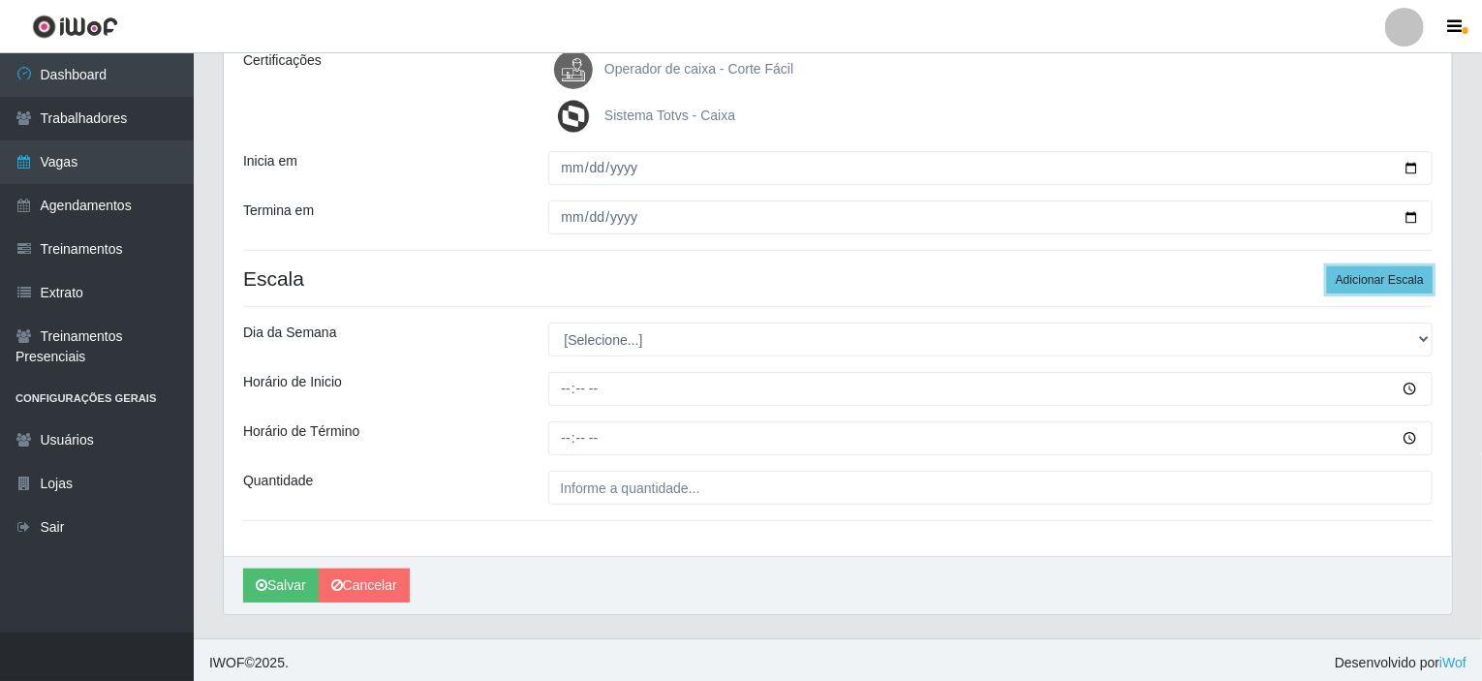
scroll to position [291, 0]
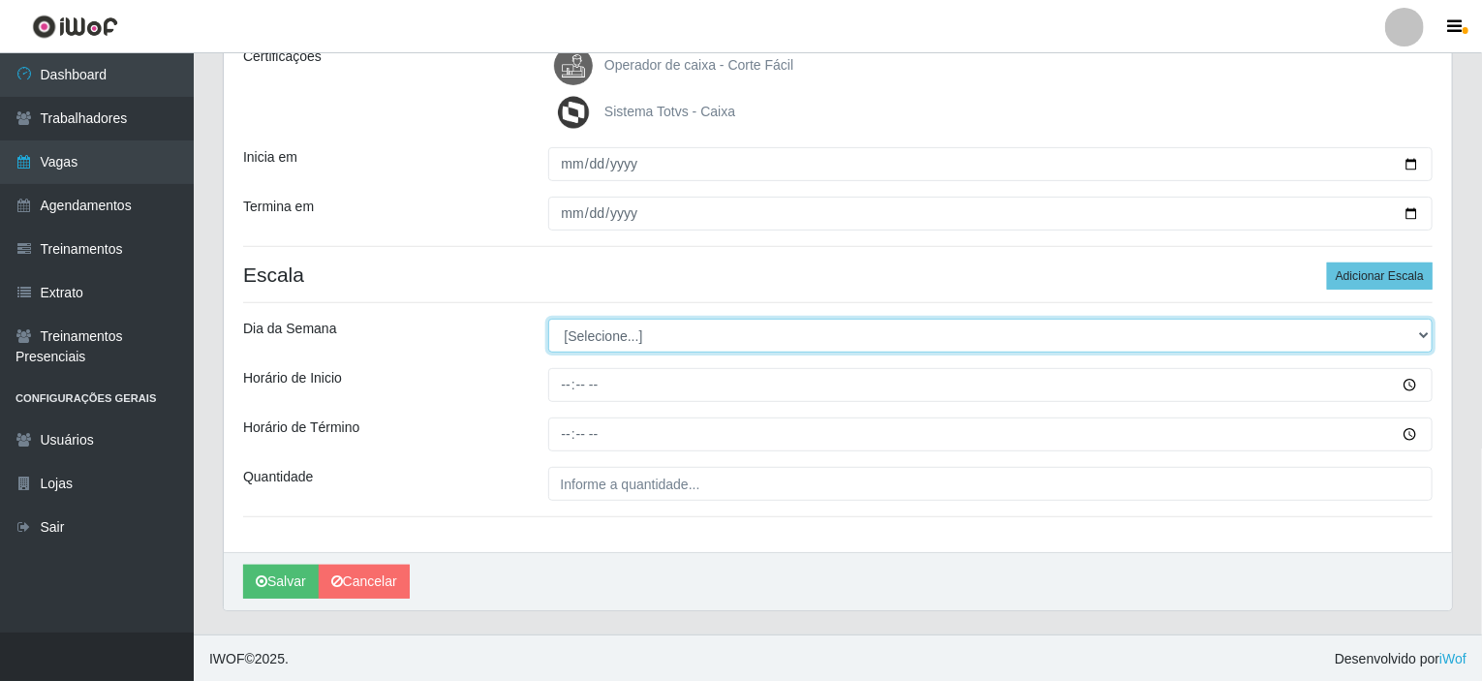
click at [1425, 326] on select "[Selecione...] Segunda Terça Quarta Quinta Sexta Sábado Domingo" at bounding box center [991, 336] width 886 height 34
select select "0"
click at [548, 319] on select "[Selecione...] Segunda Terça Quarta Quinta Sexta Sábado Domingo" at bounding box center [991, 336] width 886 height 34
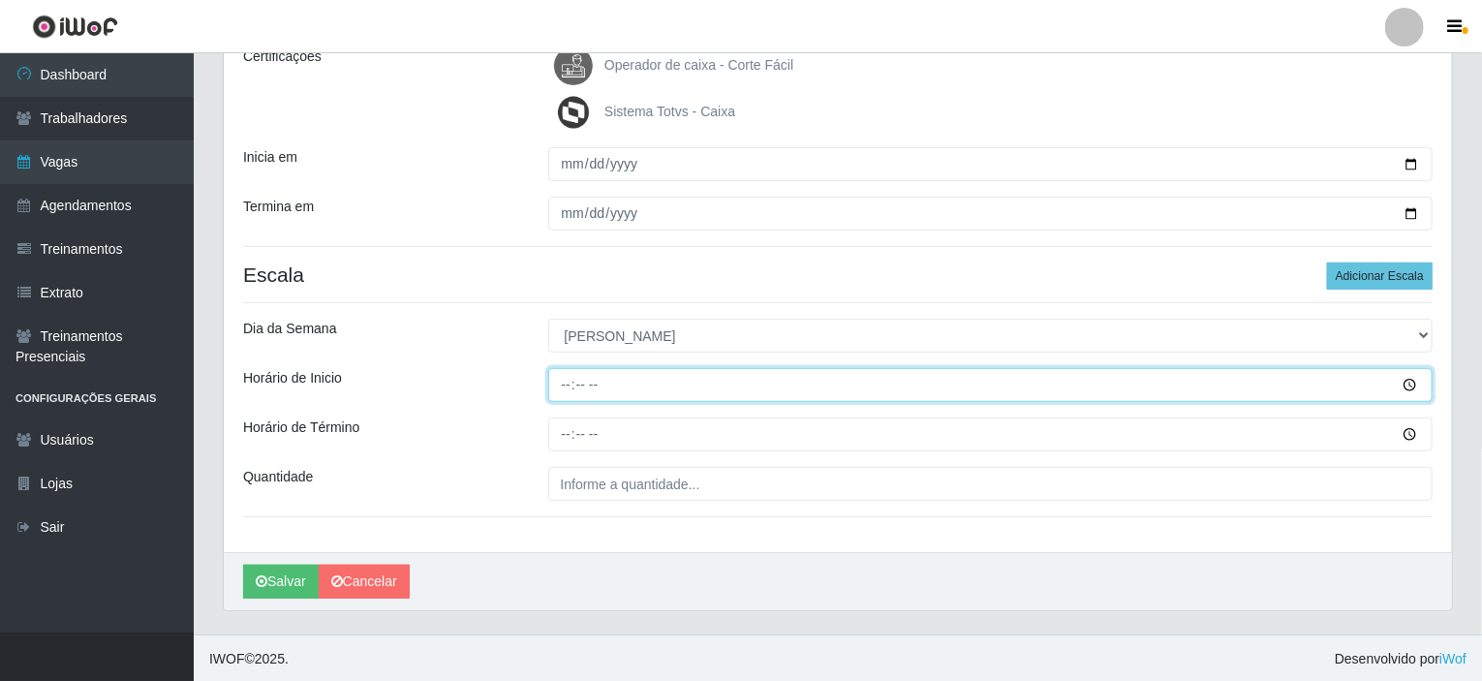
click at [564, 387] on input "Horário de Inicio" at bounding box center [991, 385] width 886 height 34
click at [564, 387] on input "13:00" at bounding box center [991, 385] width 886 height 34
type input "12:00"
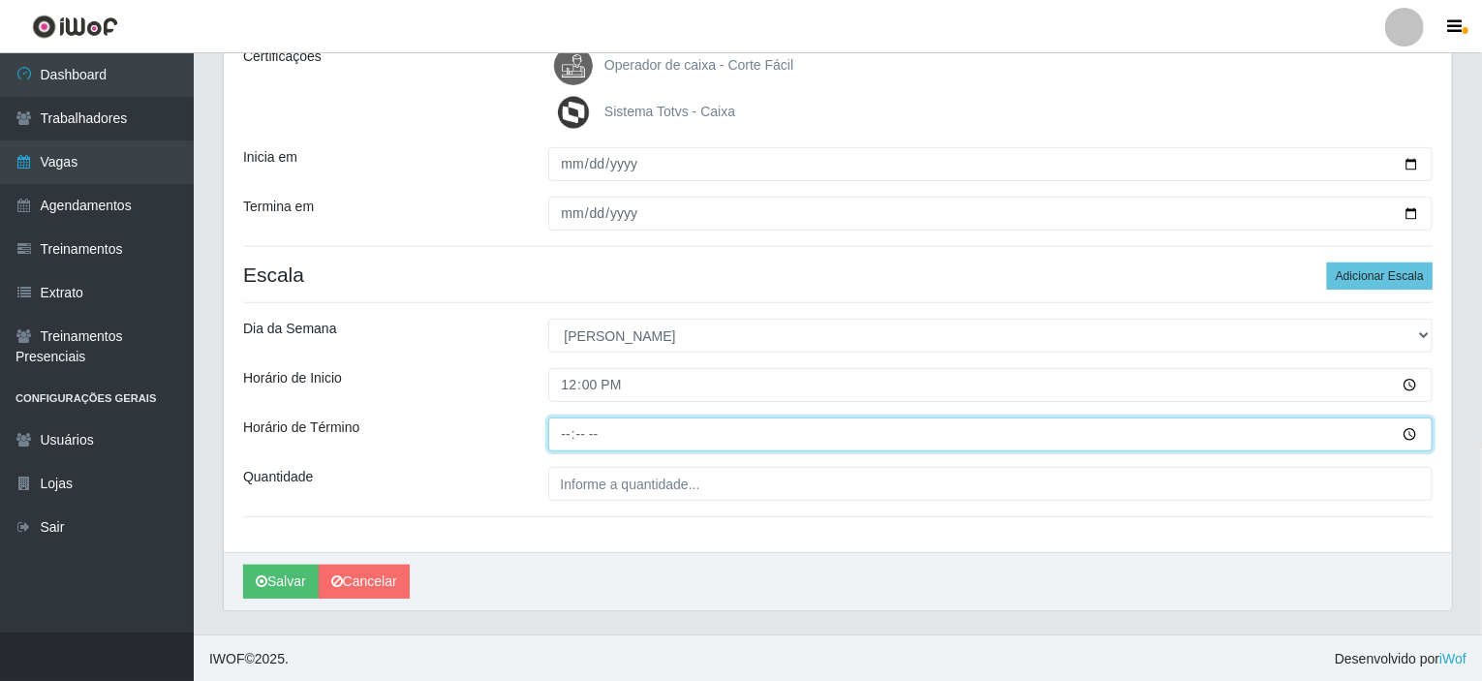
click at [567, 432] on input "Horário de Término" at bounding box center [991, 435] width 886 height 34
type input "18:00"
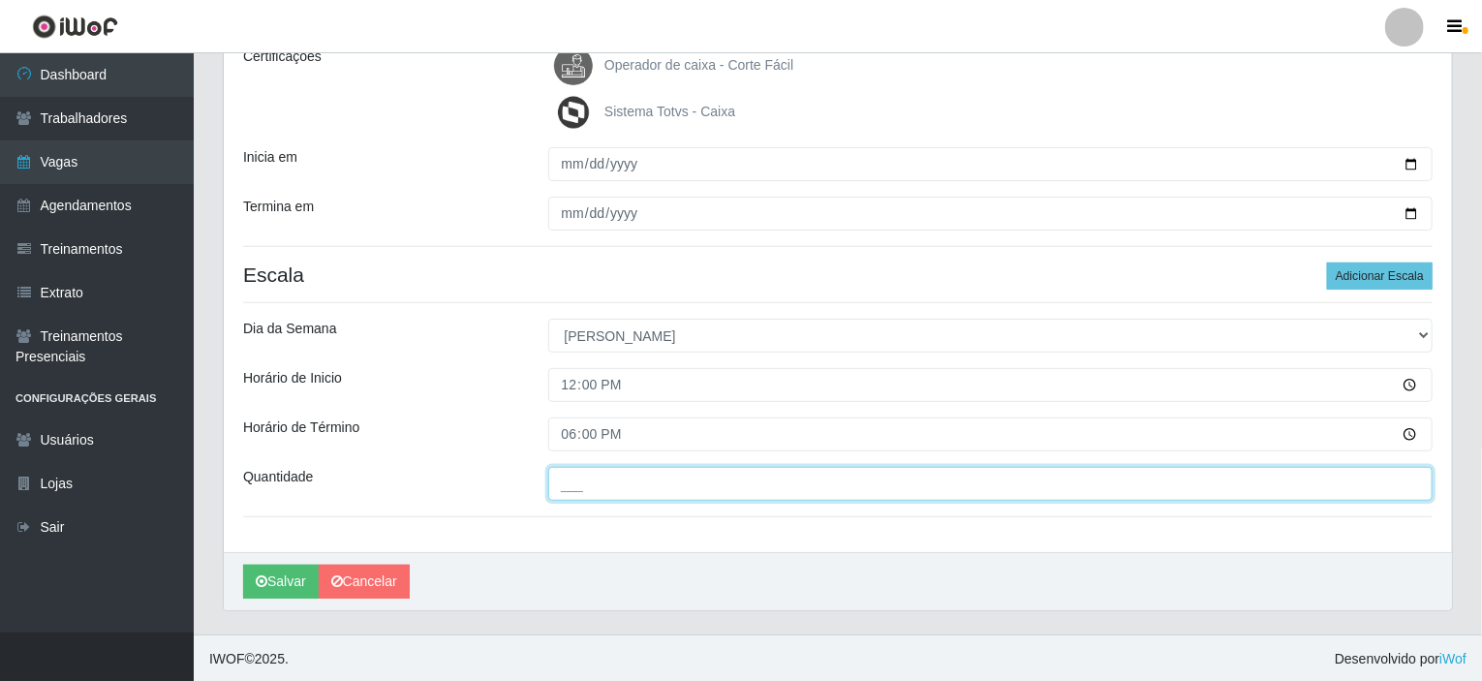
click at [571, 487] on input "___" at bounding box center [991, 484] width 886 height 34
type input "001"
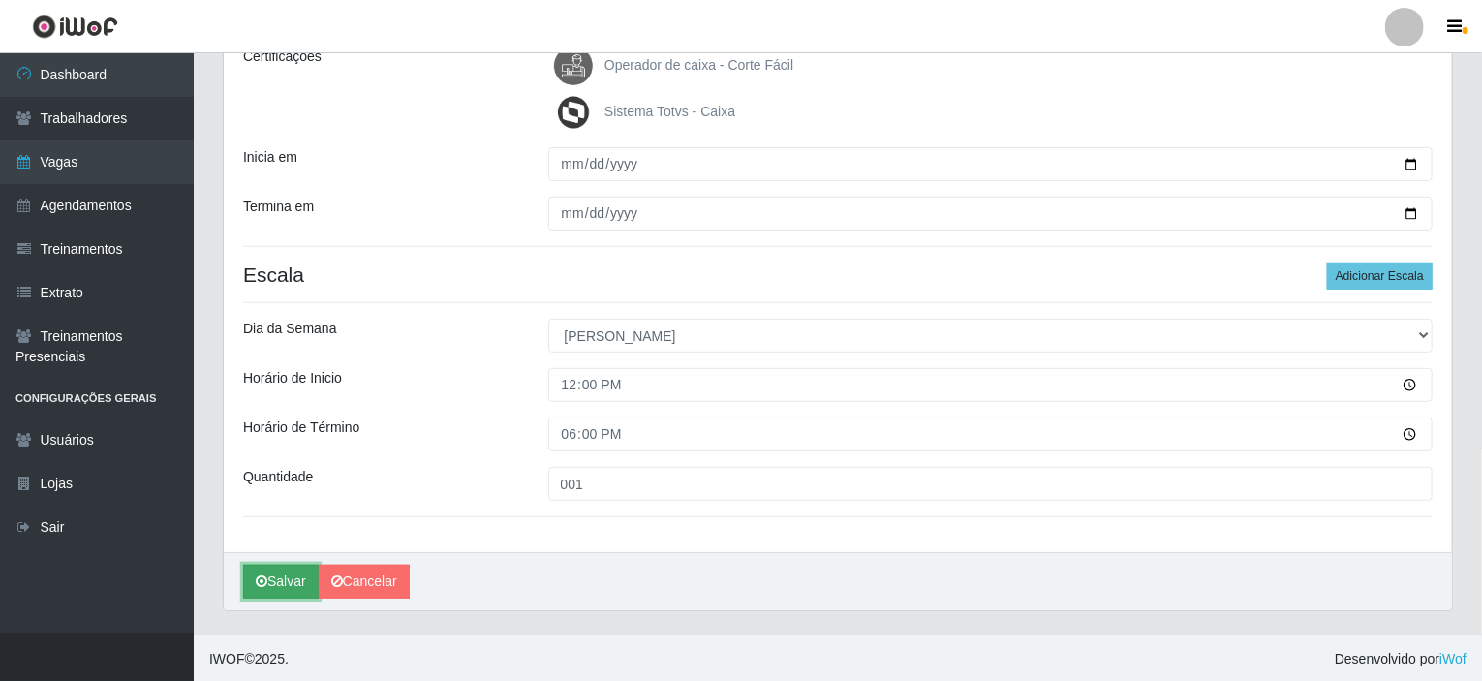
click at [266, 590] on button "Salvar" at bounding box center [281, 582] width 76 height 34
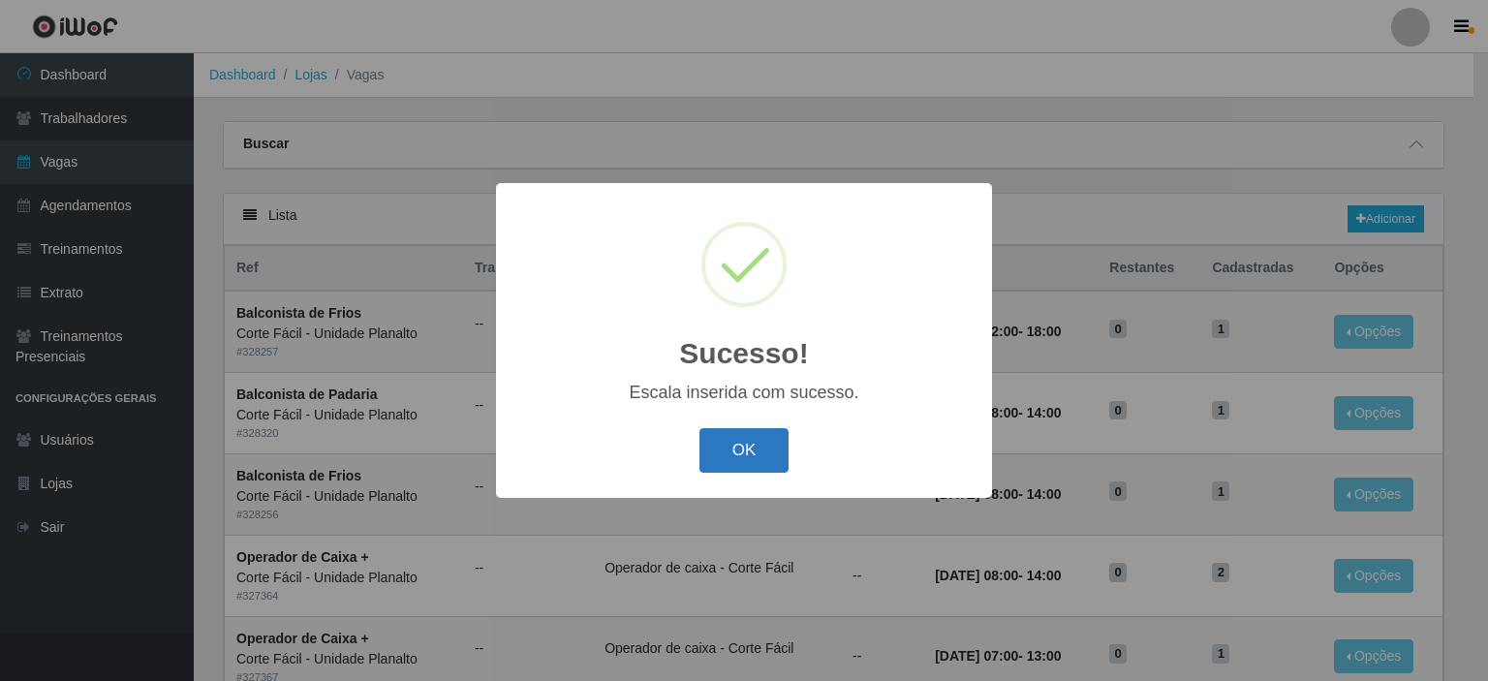
click at [735, 445] on button "OK" at bounding box center [745, 451] width 90 height 46
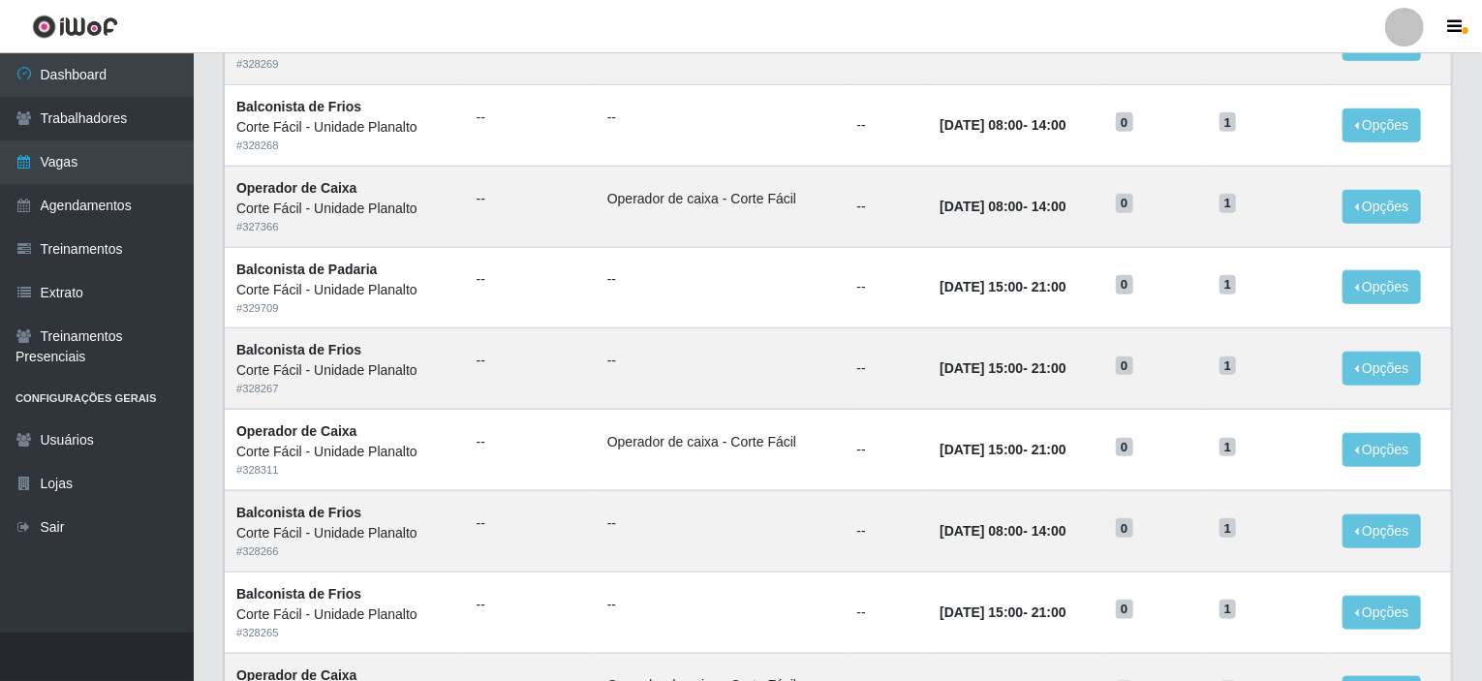
scroll to position [954, 0]
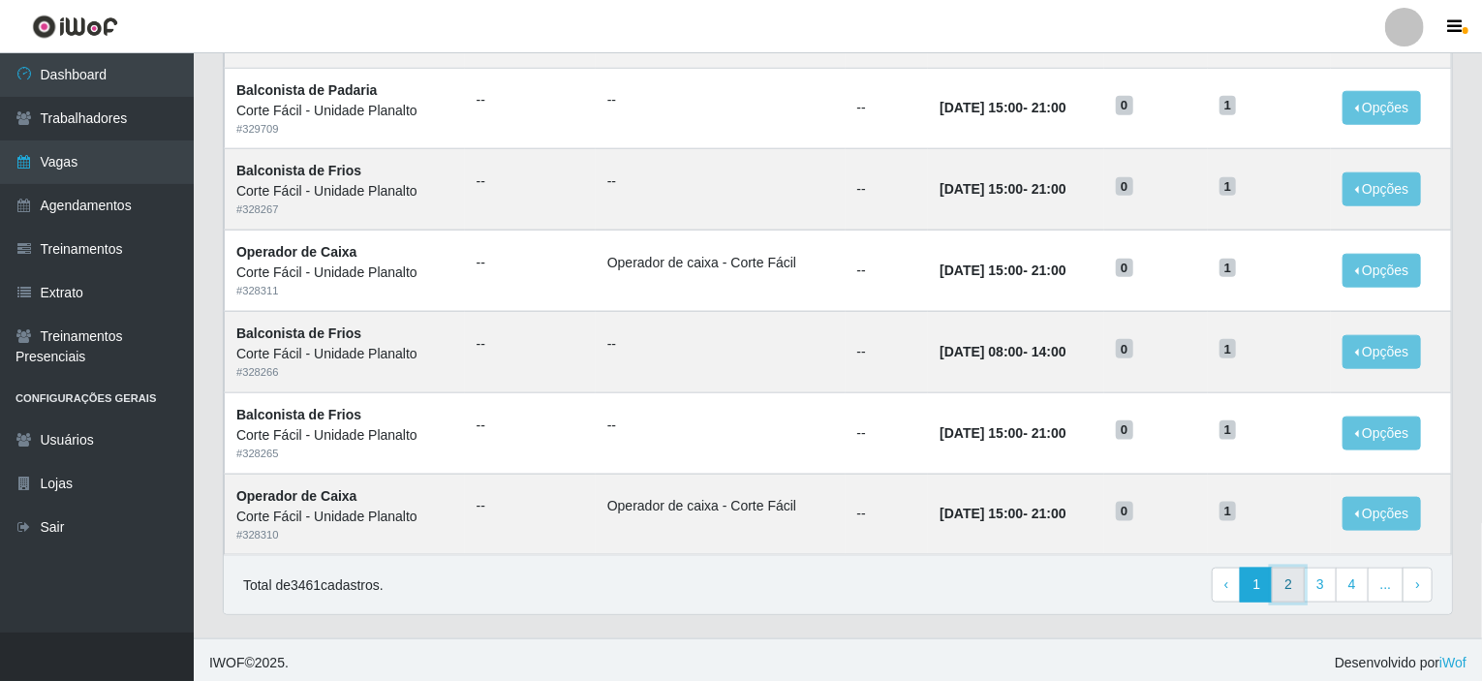
click at [1292, 577] on link "2" at bounding box center [1288, 585] width 33 height 35
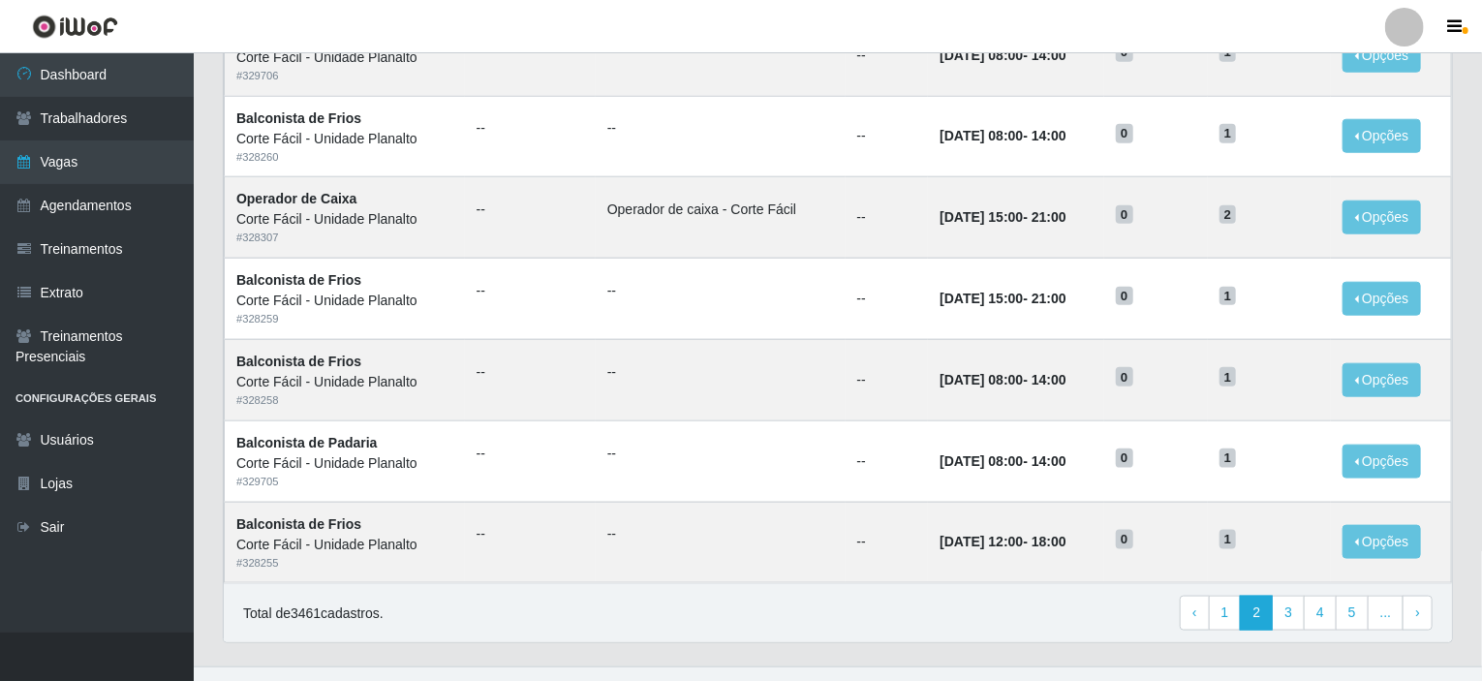
scroll to position [954, 0]
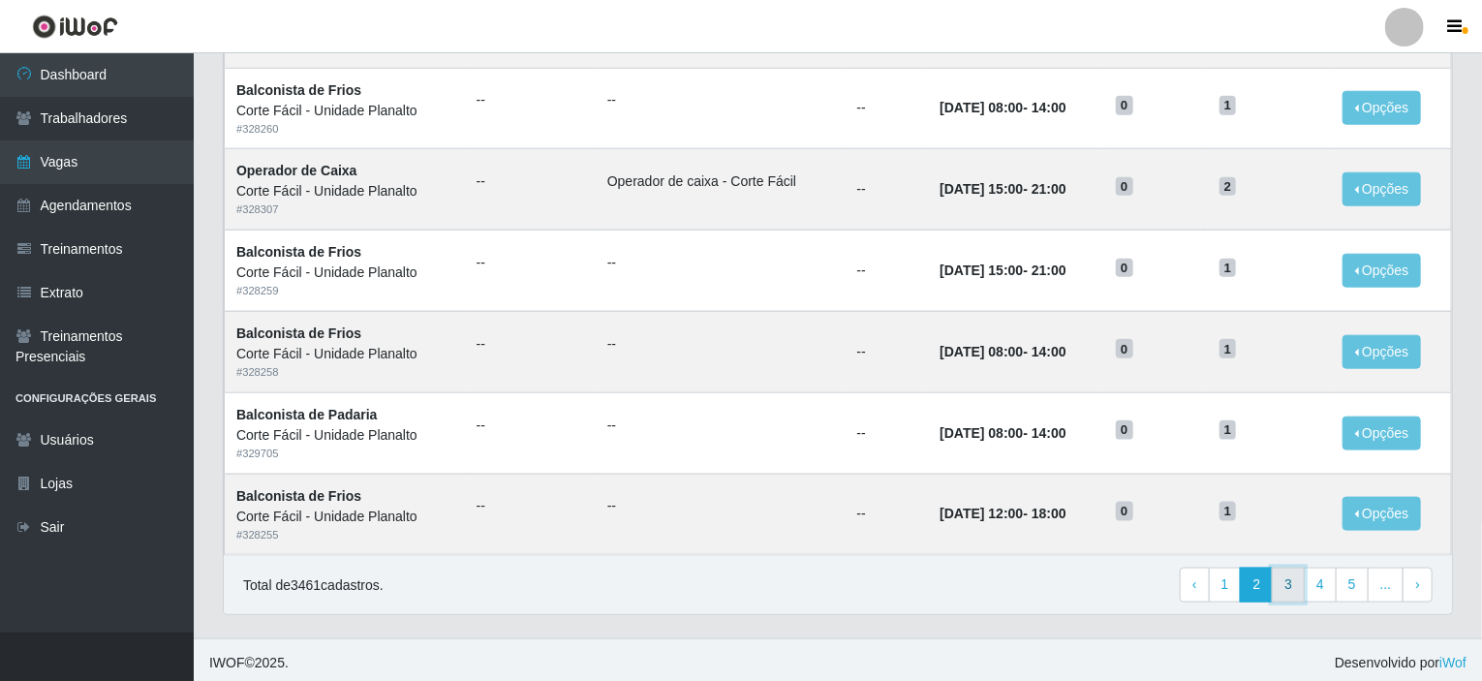
click at [1305, 581] on link "3" at bounding box center [1288, 585] width 33 height 35
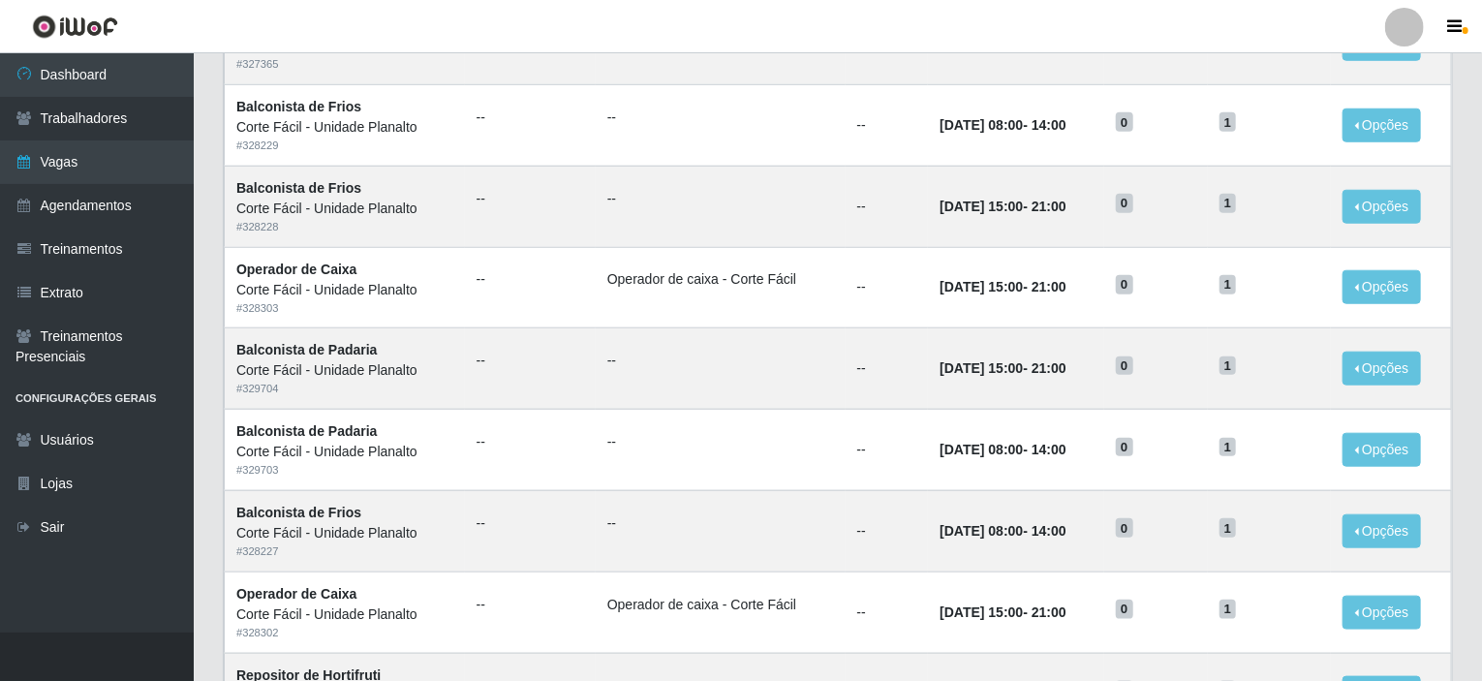
scroll to position [954, 0]
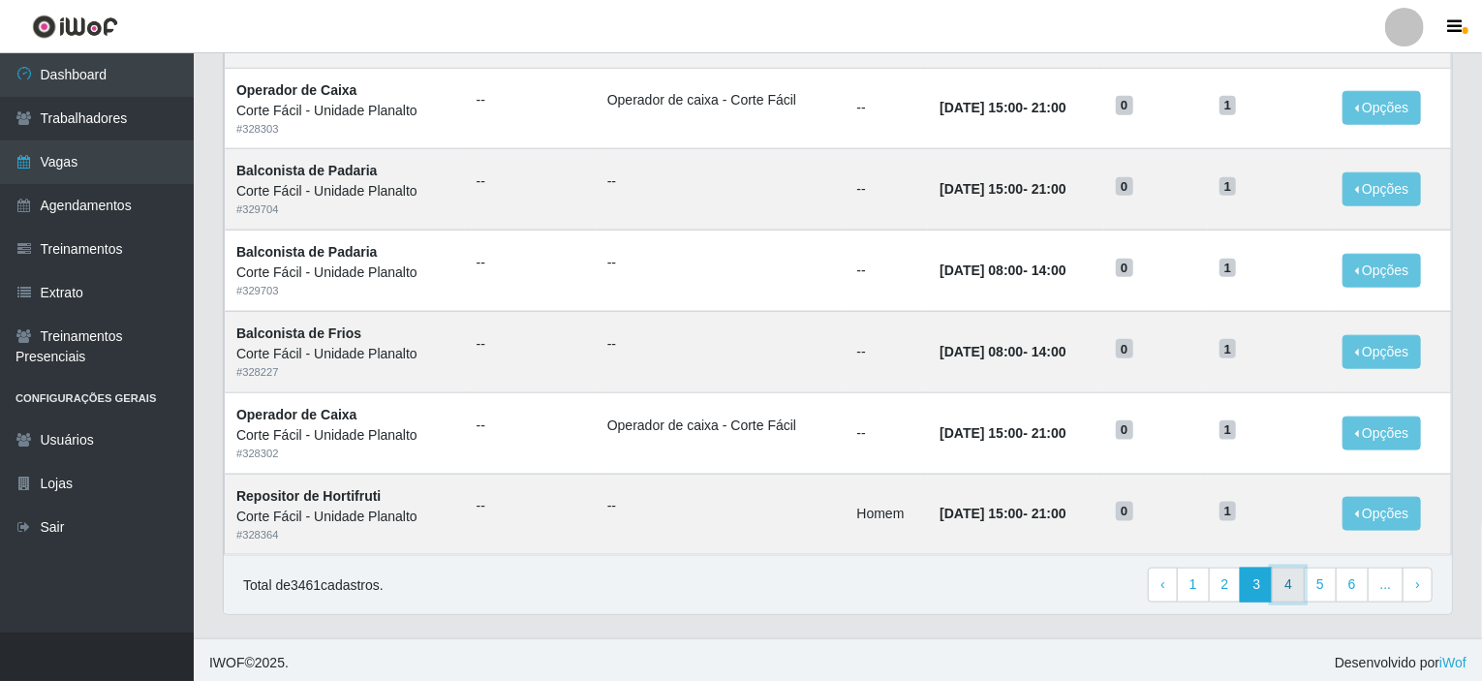
click at [1287, 578] on link "4" at bounding box center [1288, 585] width 33 height 35
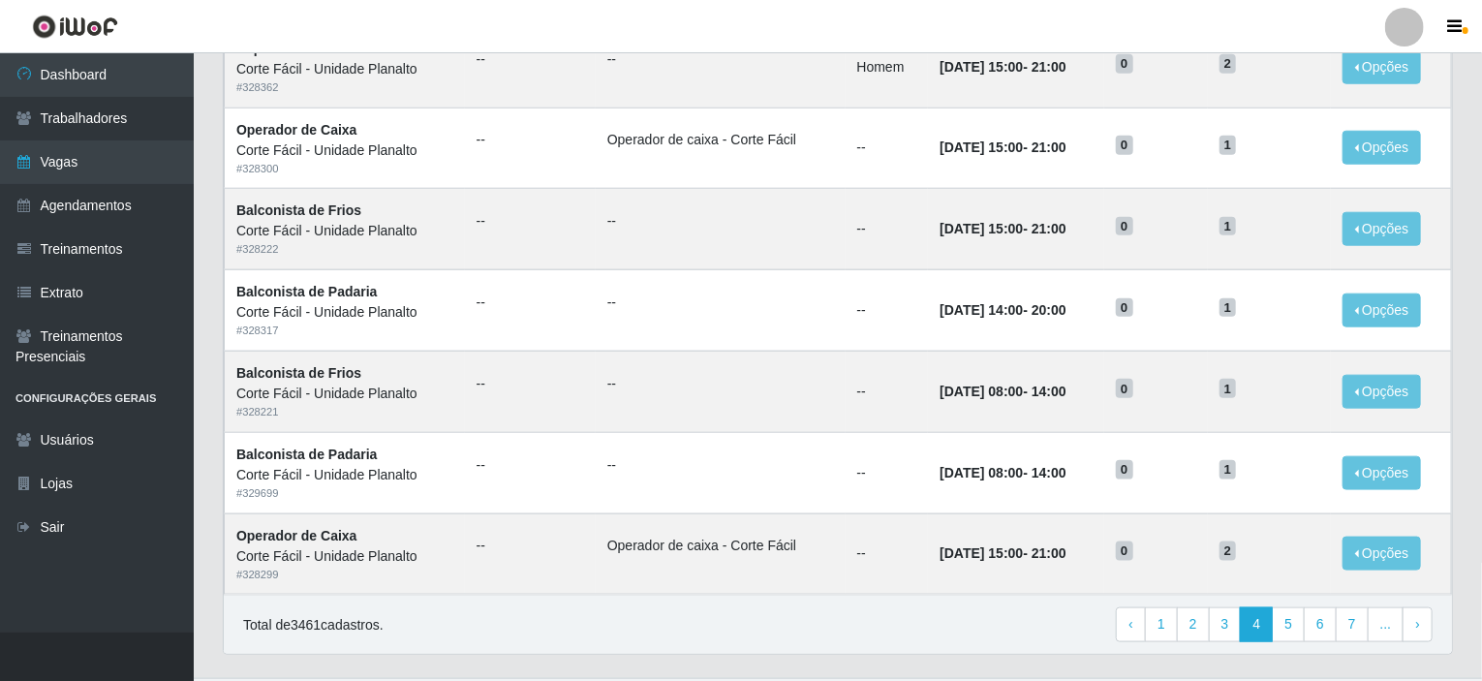
scroll to position [954, 0]
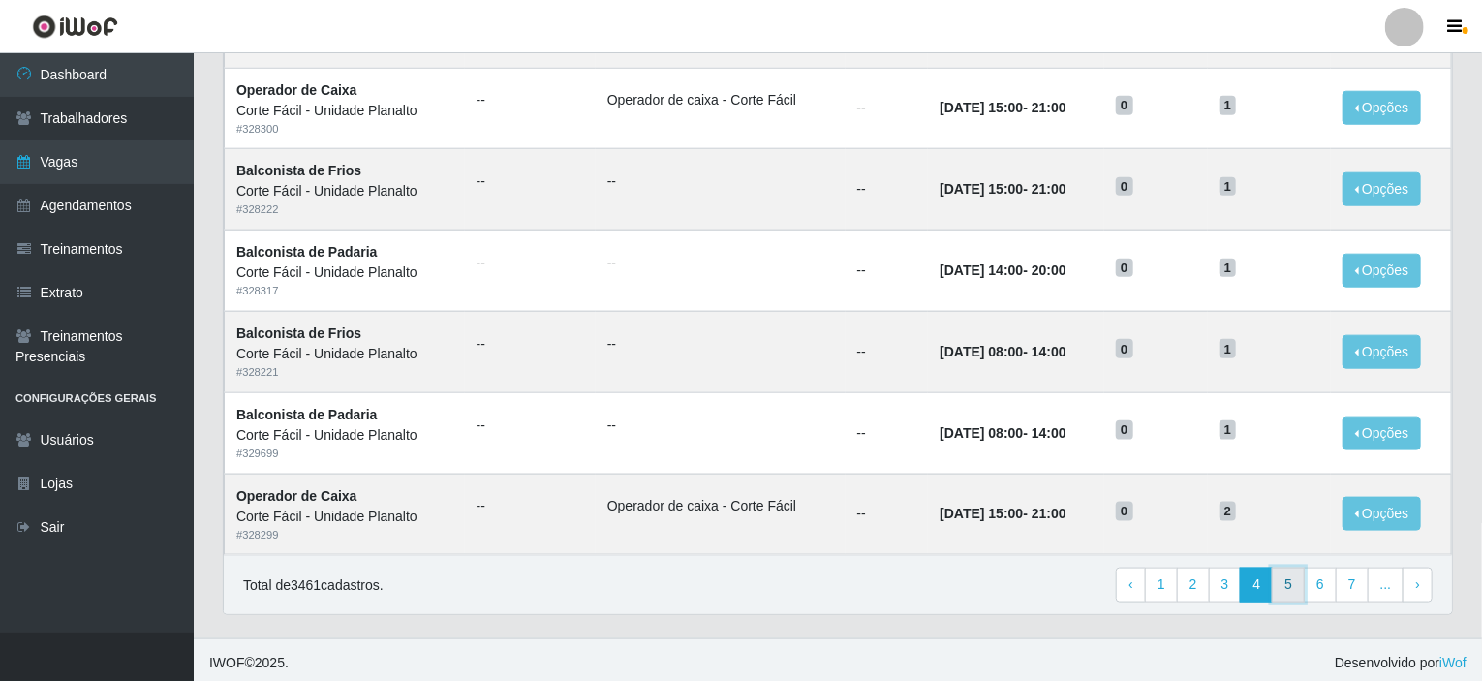
click at [1297, 579] on link "5" at bounding box center [1288, 585] width 33 height 35
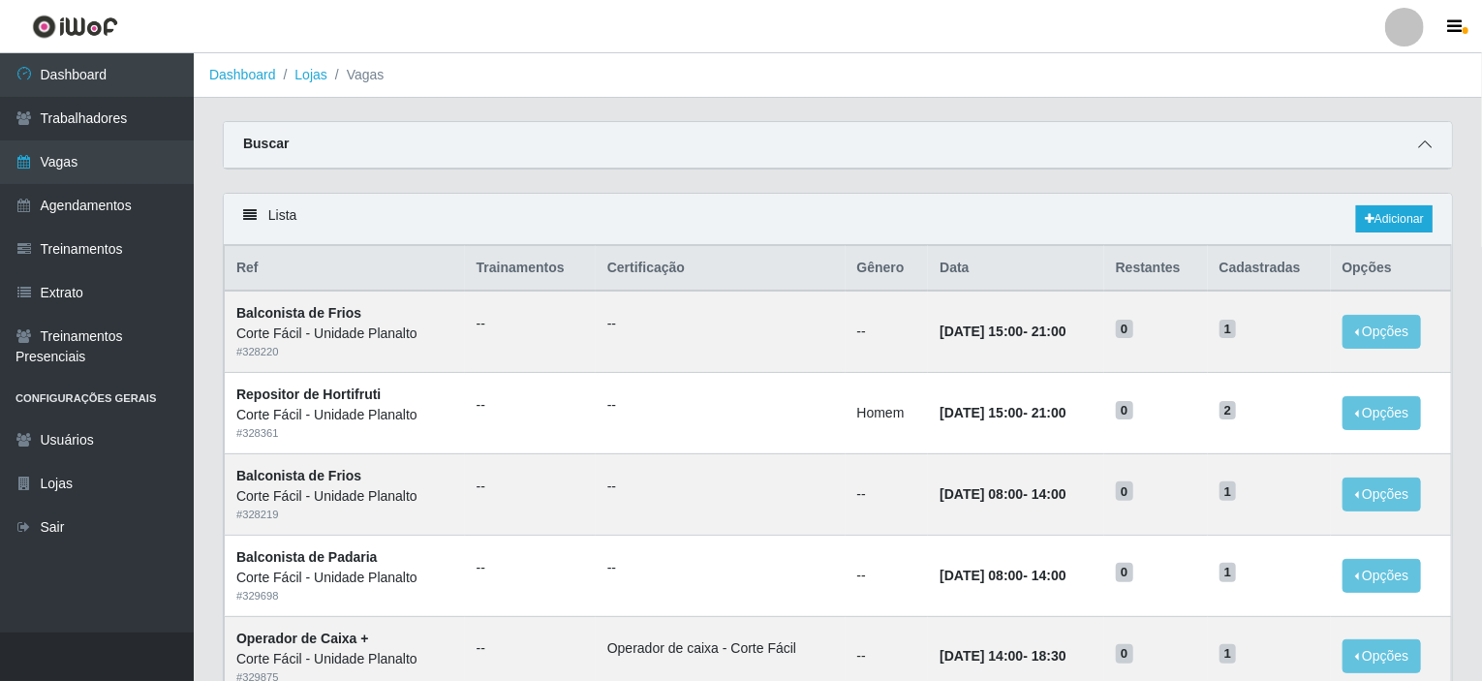
click at [1416, 141] on span at bounding box center [1425, 145] width 23 height 22
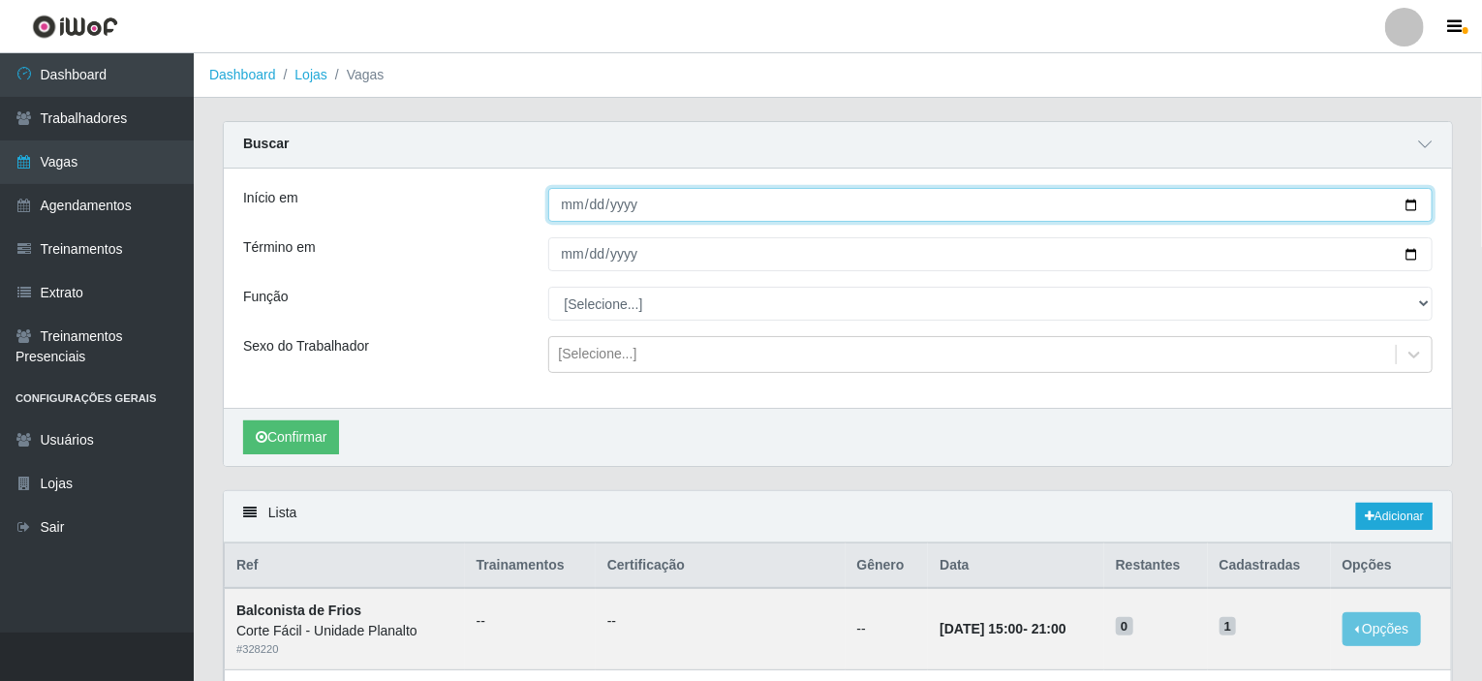
click at [1417, 201] on input "Início em" at bounding box center [991, 205] width 886 height 34
type input "[DATE]"
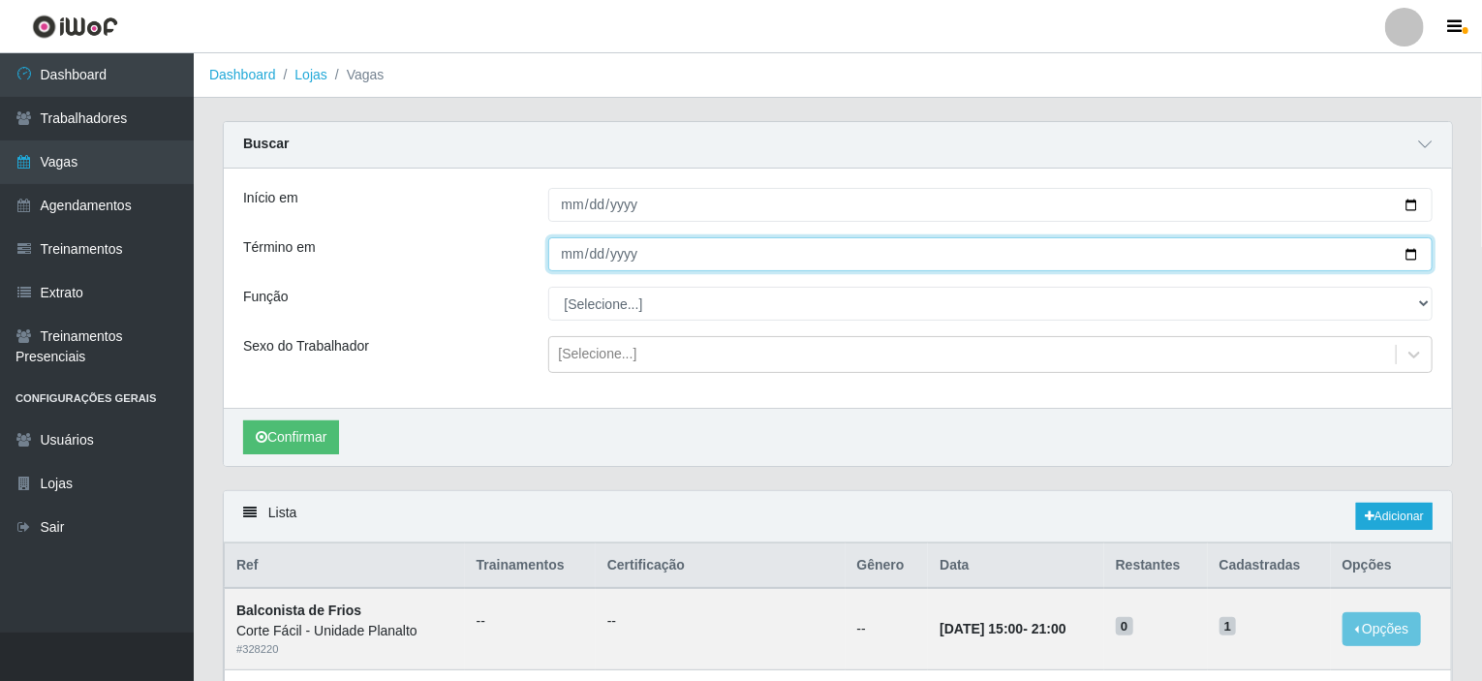
click at [1409, 255] on input "Término em" at bounding box center [991, 254] width 886 height 34
type input "[DATE]"
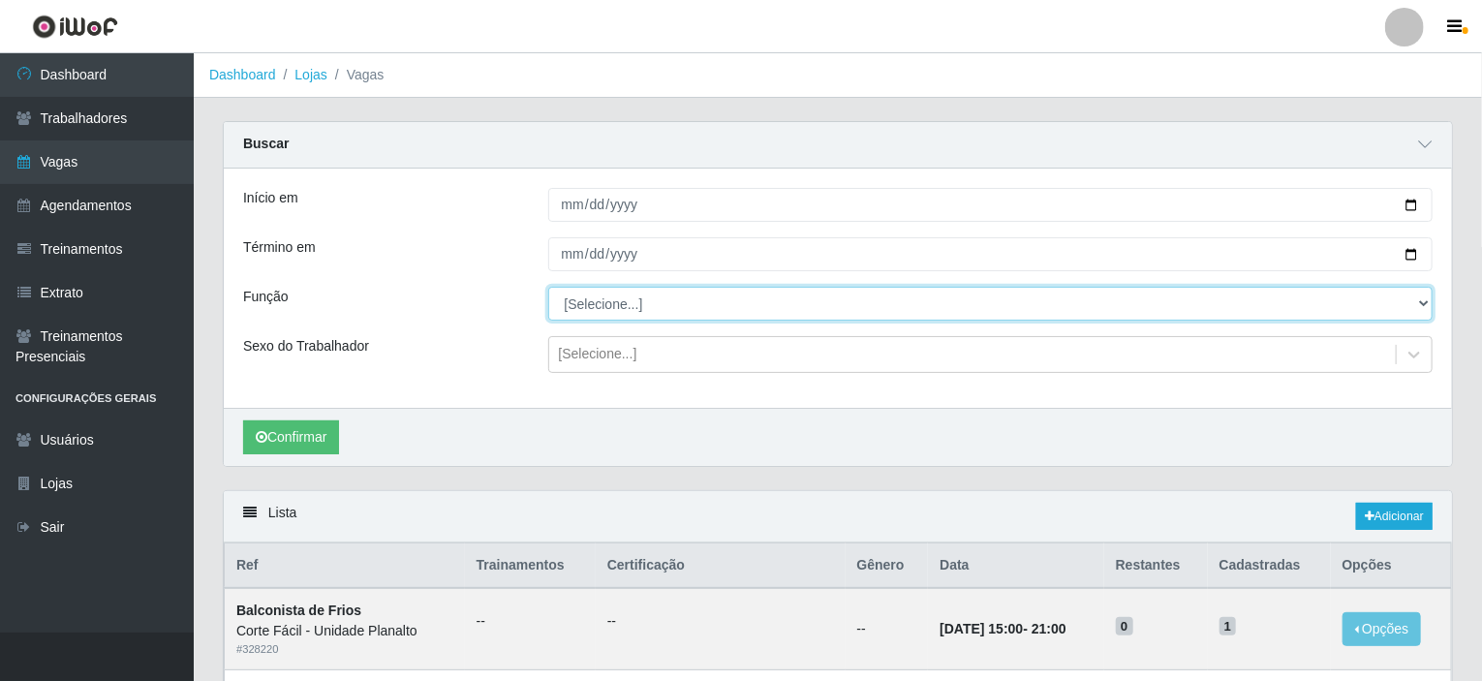
click at [715, 298] on select "[Selecione...] ASG ASG + ASG ++ Auxiliar de Estacionamento Auxiliar de Estacion…" at bounding box center [991, 304] width 886 height 34
click at [548, 287] on select "[Selecione...] ASG ASG + ASG ++ Auxiliar de Estacionamento Auxiliar de Estacion…" at bounding box center [991, 304] width 886 height 34
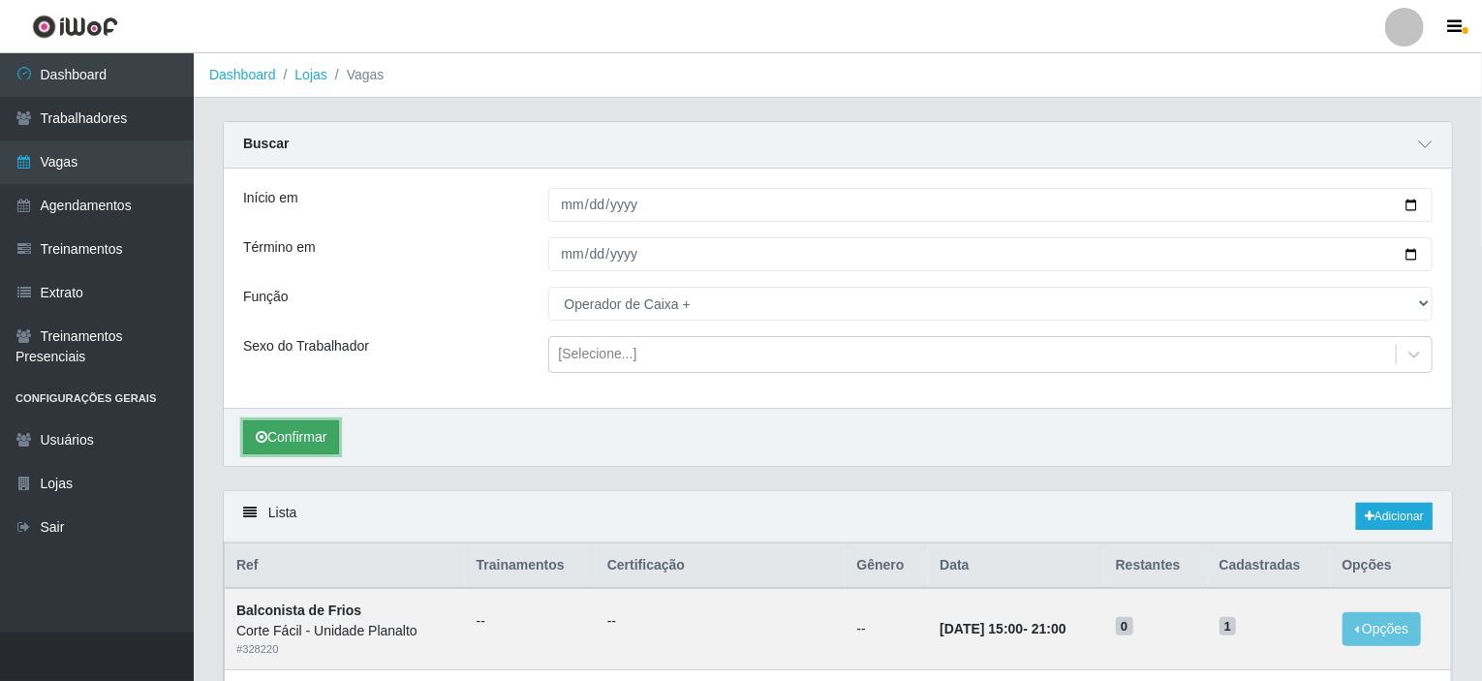
click at [303, 437] on button "Confirmar" at bounding box center [291, 437] width 96 height 34
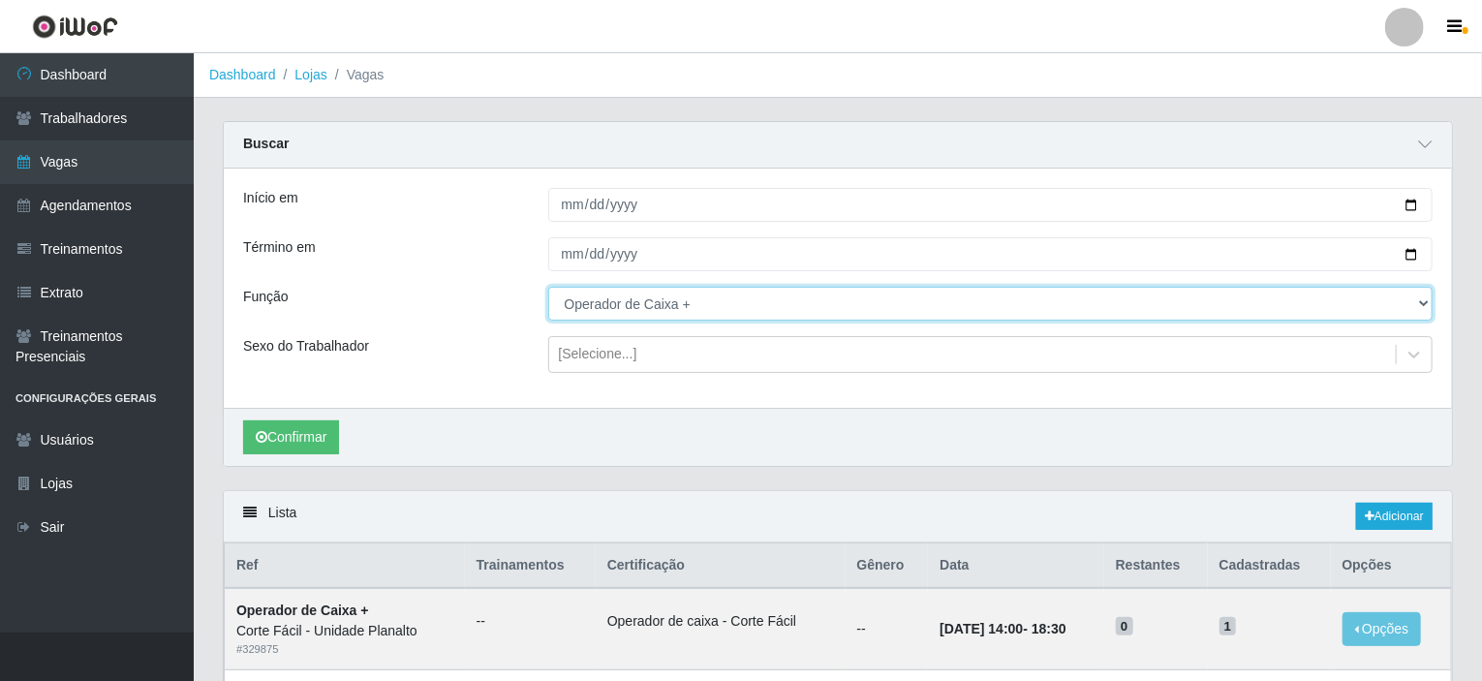
click at [1420, 297] on select "[Selecione...] ASG ASG + ASG ++ Auxiliar de Estacionamento Auxiliar de Estacion…" at bounding box center [991, 304] width 886 height 34
select select "118"
click at [548, 287] on select "[Selecione...] ASG ASG + ASG ++ Auxiliar de Estacionamento Auxiliar de Estacion…" at bounding box center [991, 304] width 886 height 34
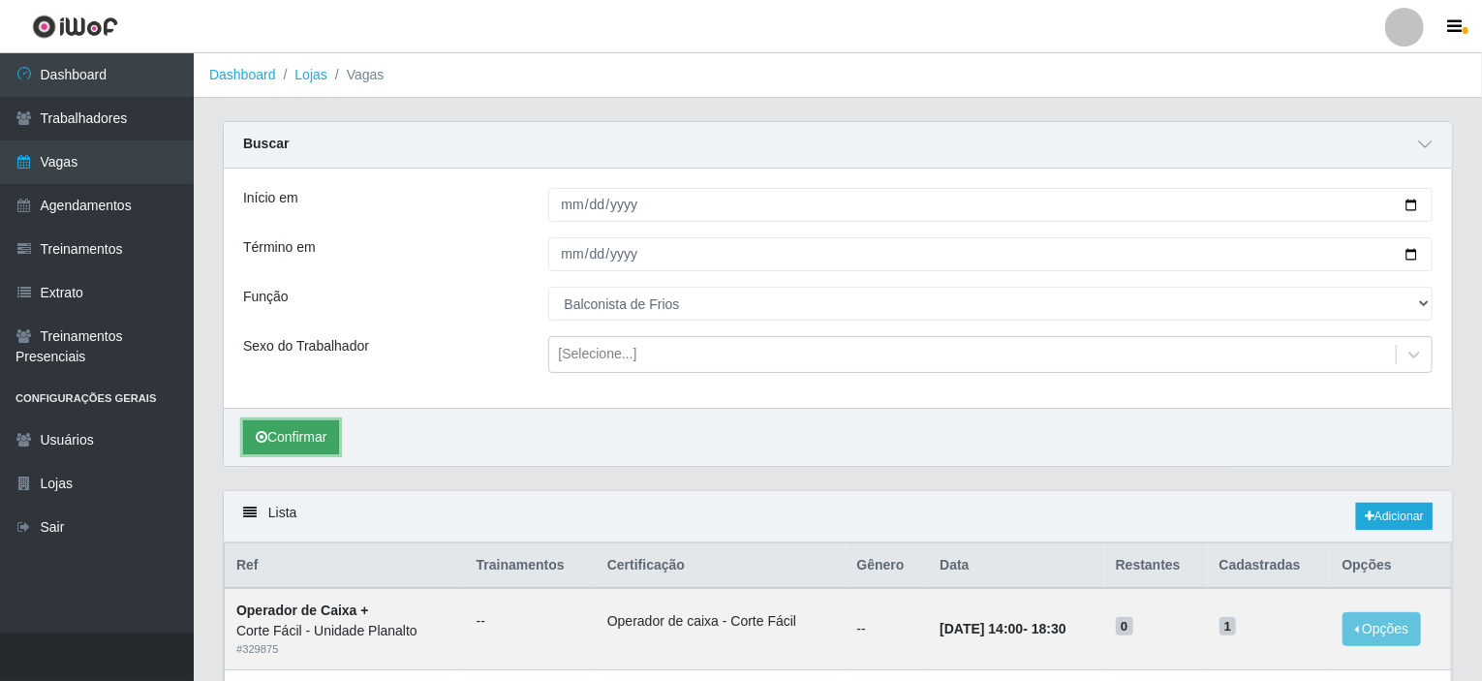
click at [287, 429] on button "Confirmar" at bounding box center [291, 437] width 96 height 34
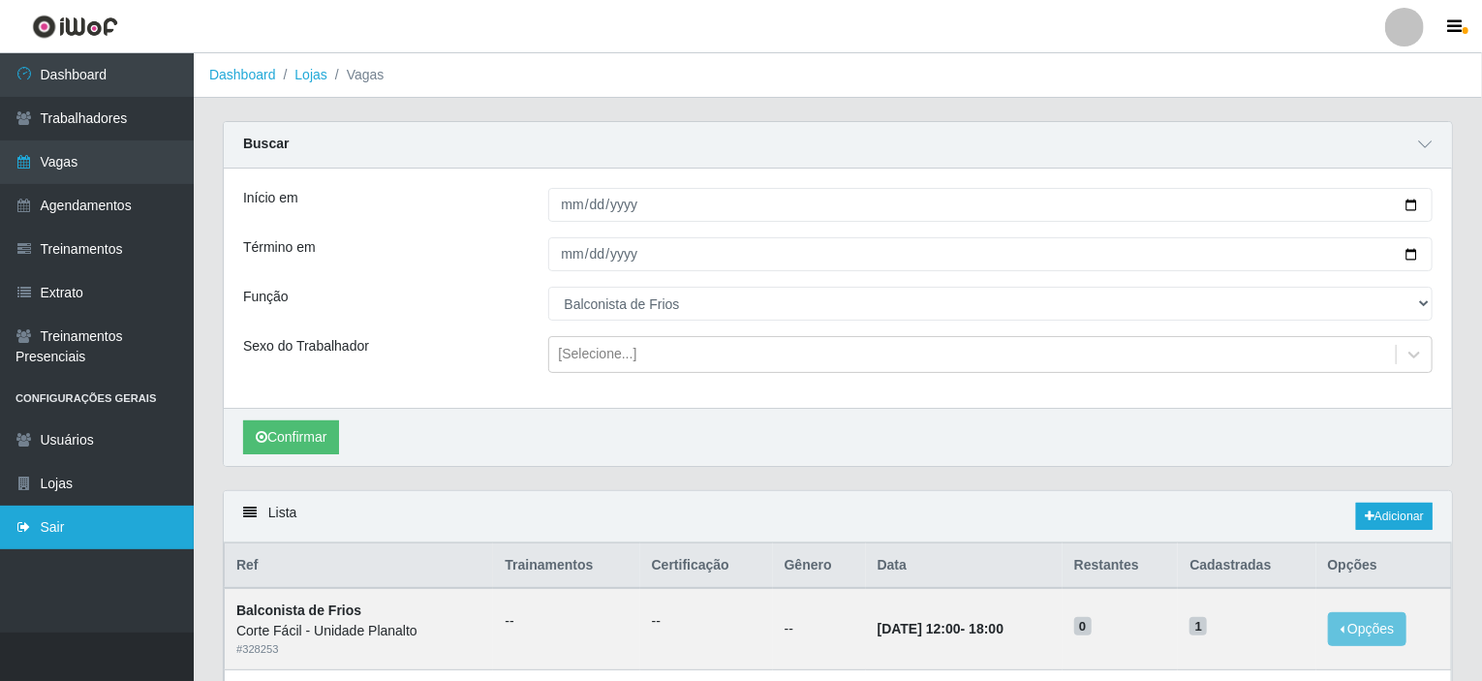
click at [140, 524] on link "Sair" at bounding box center [97, 528] width 194 height 44
